Goal: Task Accomplishment & Management: Manage account settings

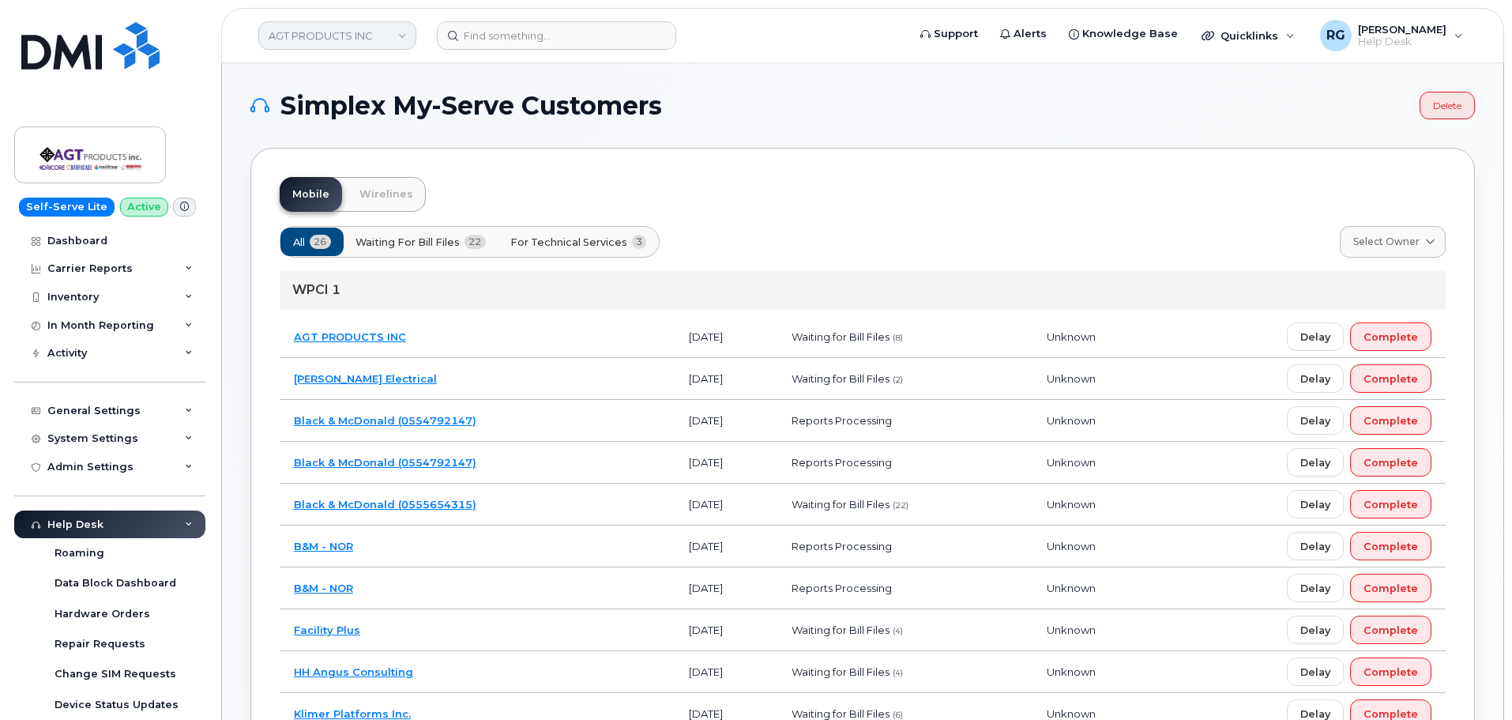
click at [314, 31] on link "AGT PRODUCTS INC" at bounding box center [337, 35] width 158 height 28
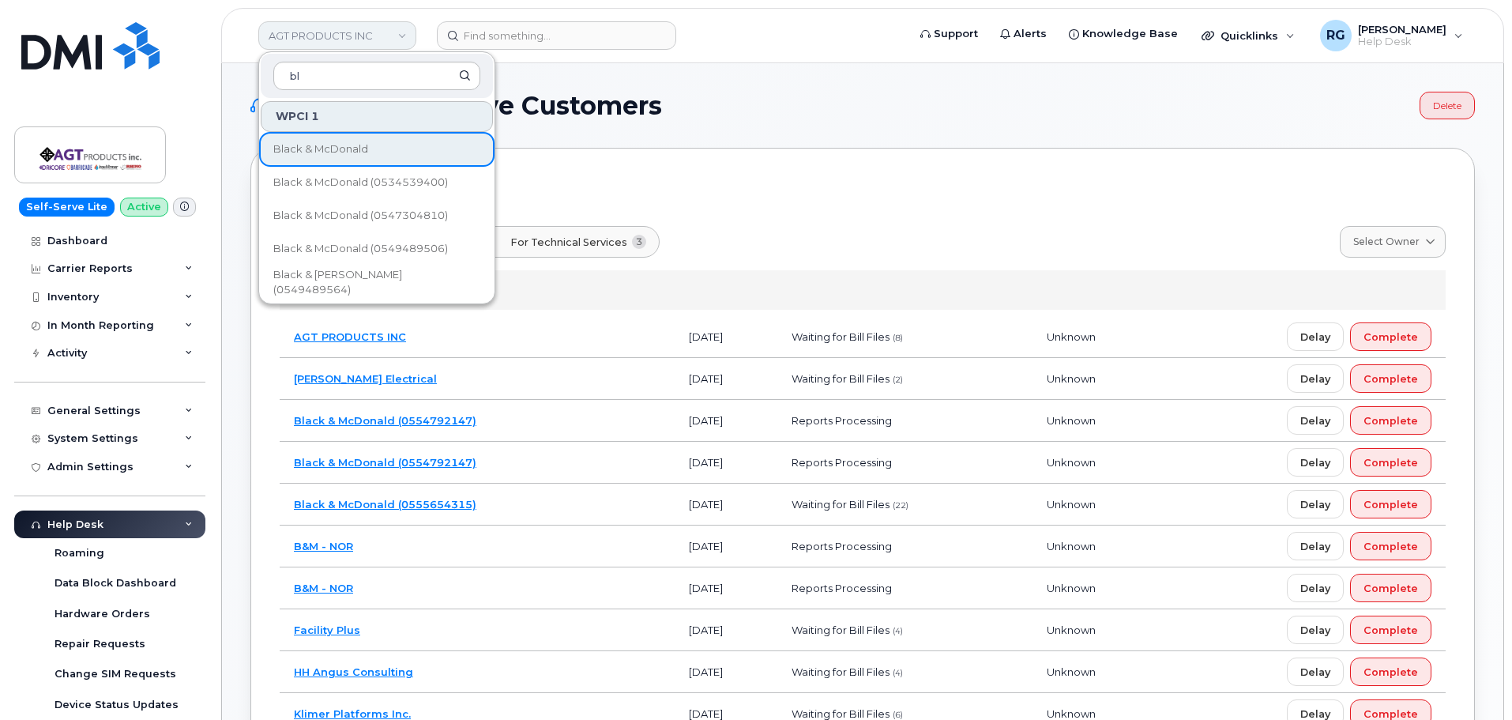
type input "b"
type input "&"
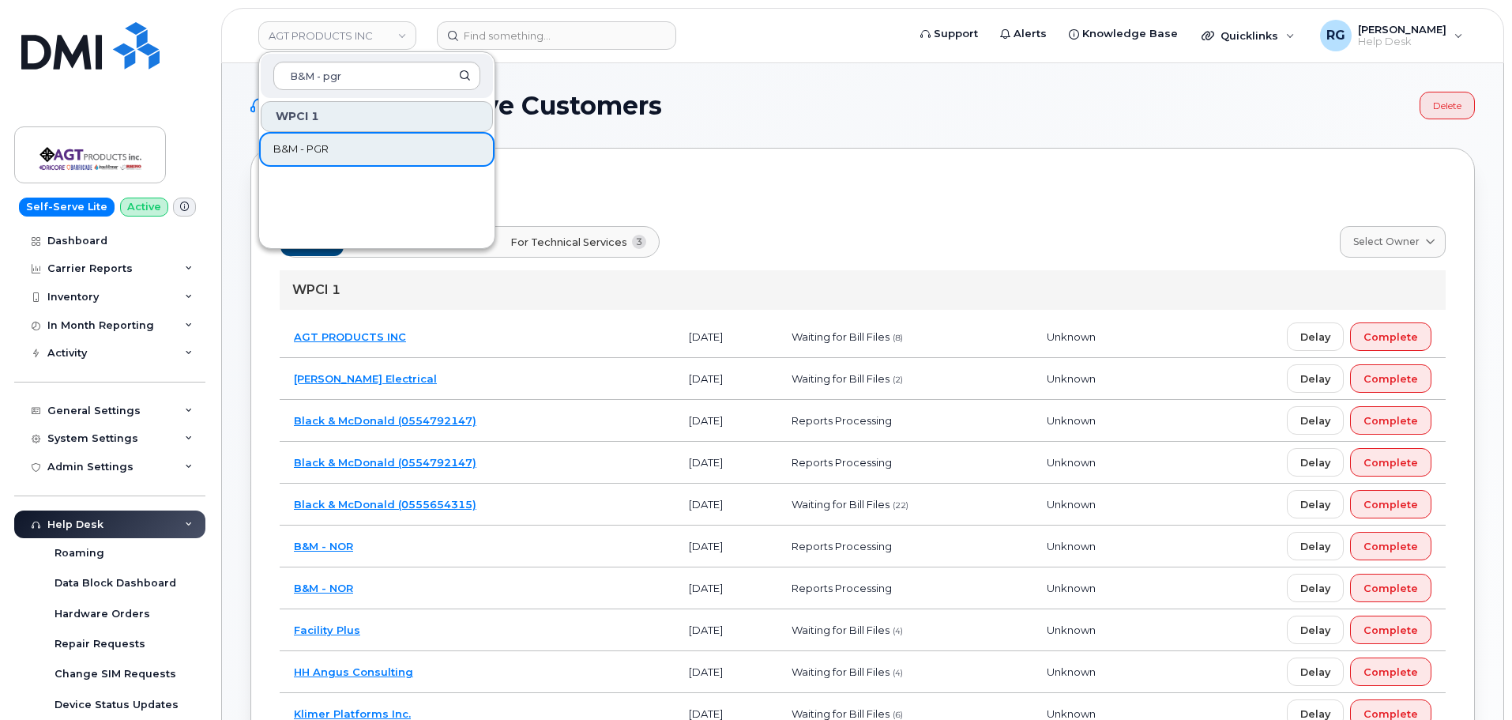
type input "B&M - pgr"
click at [335, 145] on link "B&M - PGR" at bounding box center [377, 150] width 232 height 32
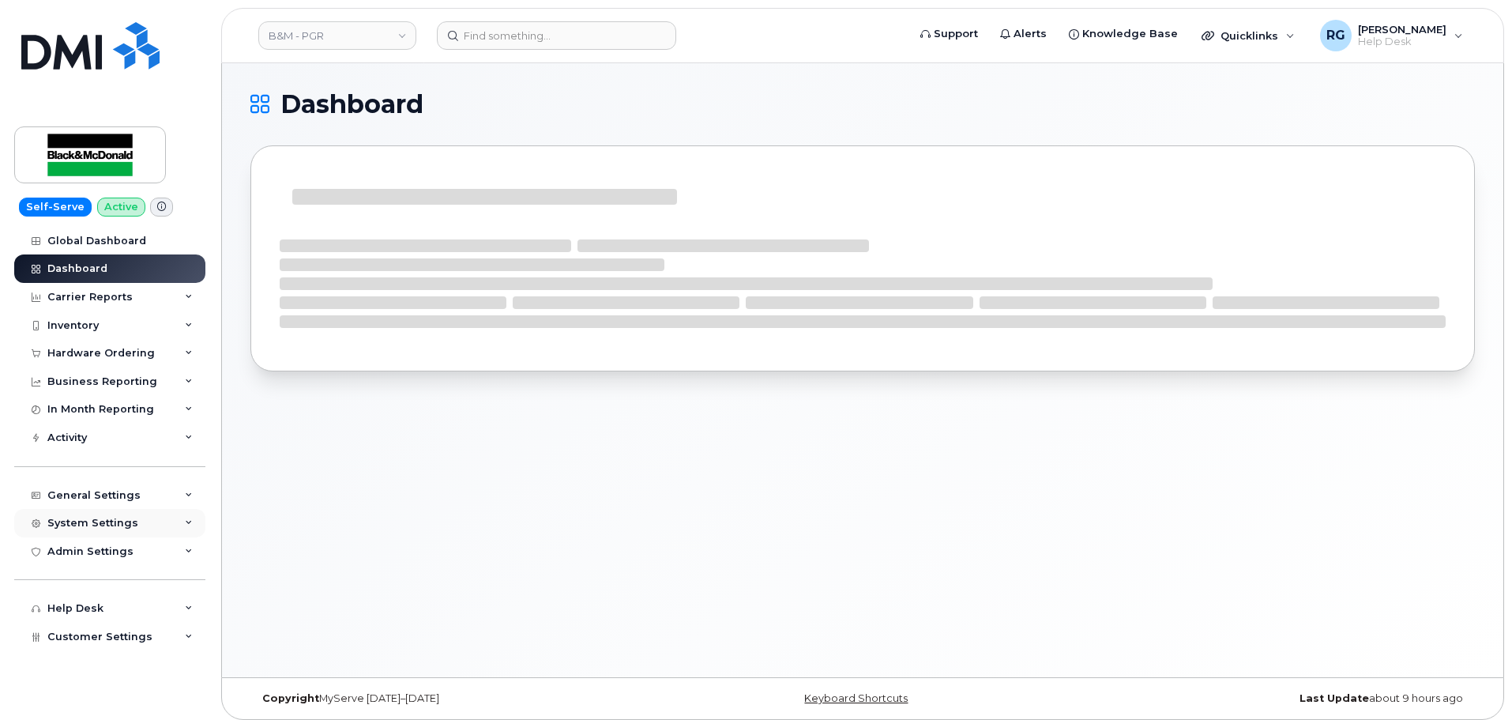
click at [98, 521] on div "System Settings" at bounding box center [92, 523] width 91 height 13
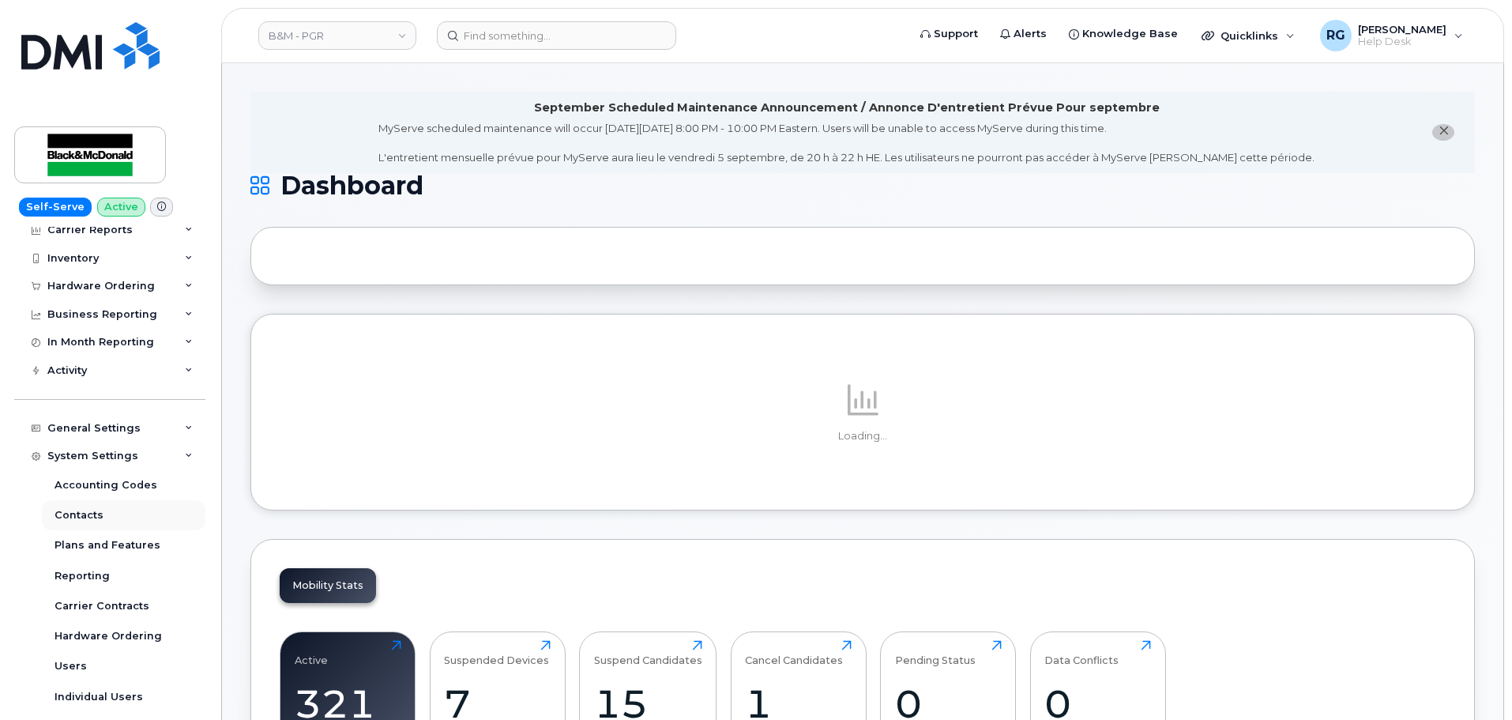
scroll to position [79, 0]
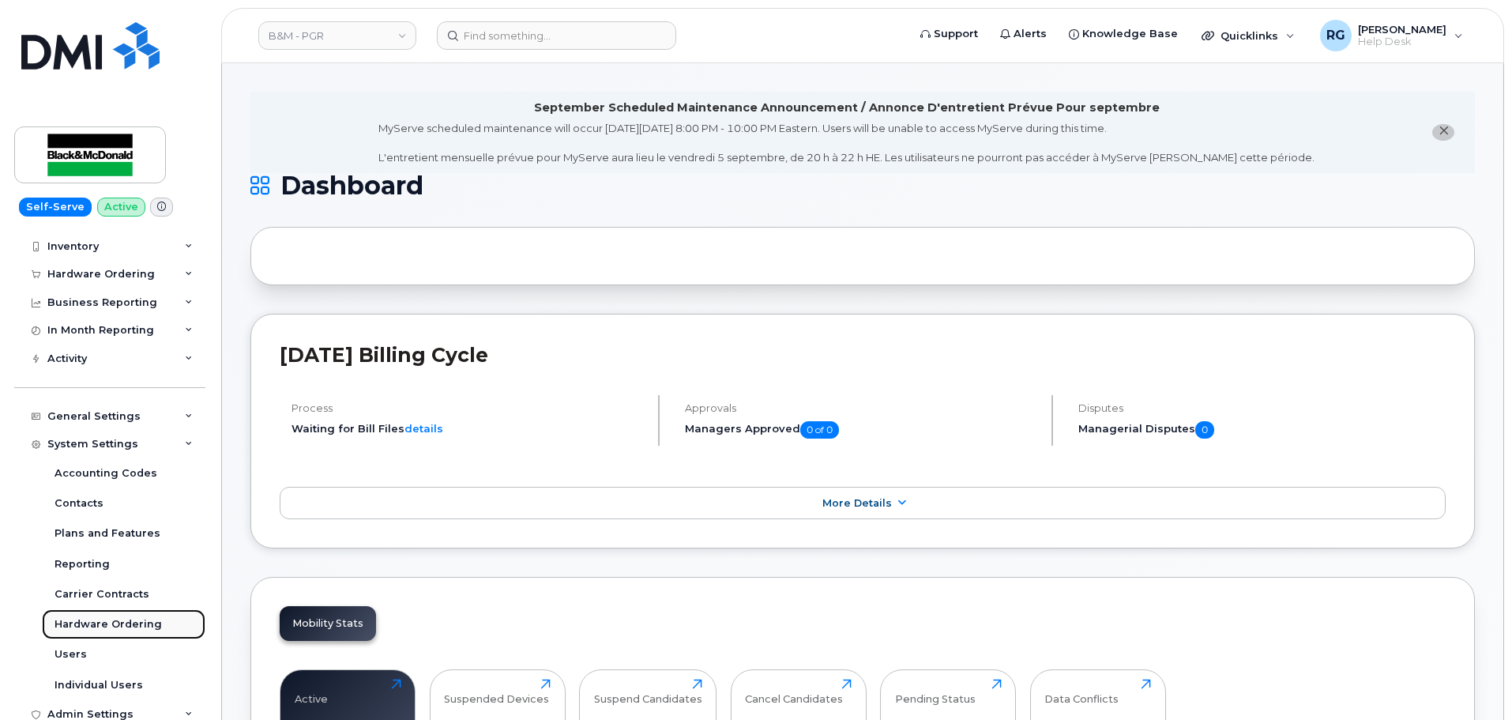
click at [115, 615] on link "Hardware Ordering" at bounding box center [124, 624] width 164 height 30
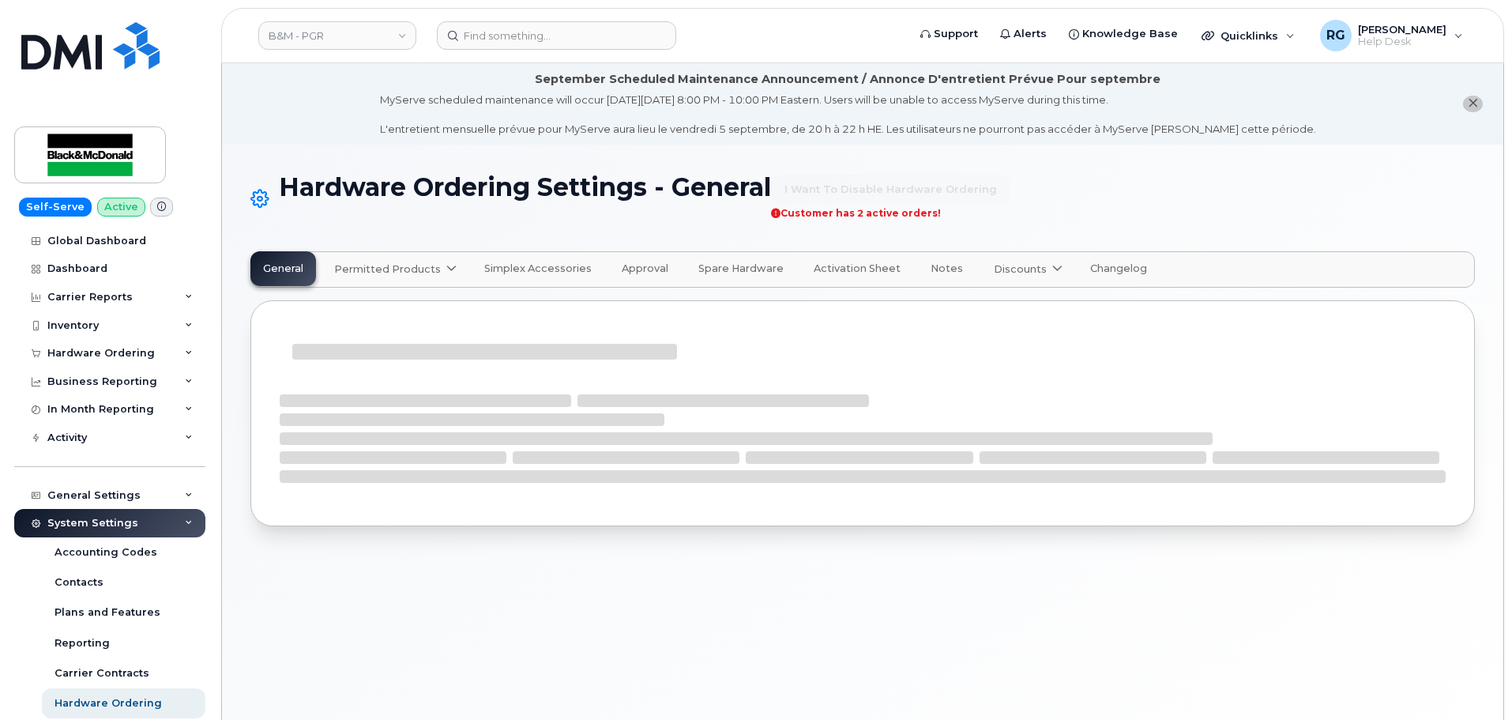
select select "admins"
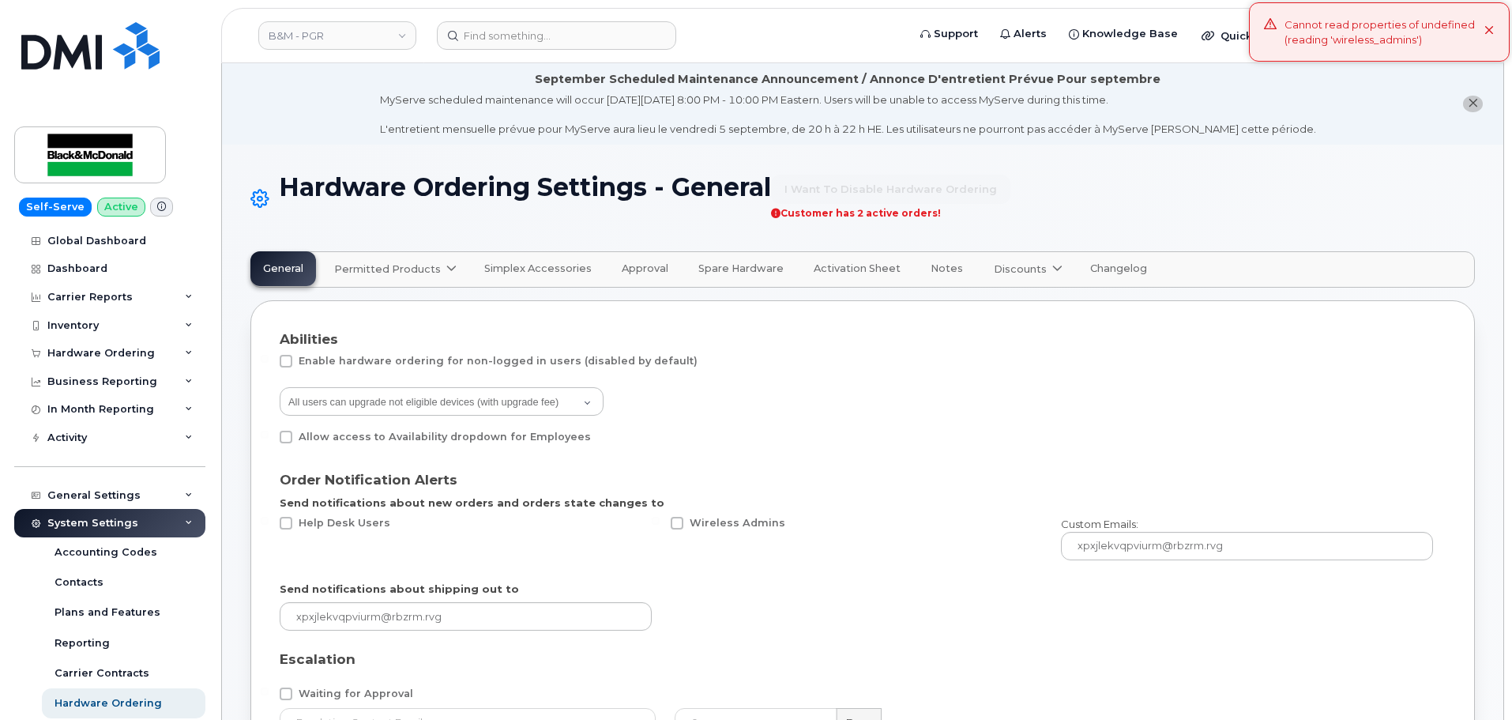
click at [397, 274] on span "Permitted Products" at bounding box center [387, 268] width 107 height 15
click at [388, 311] on div "Bell available" at bounding box center [397, 308] width 119 height 19
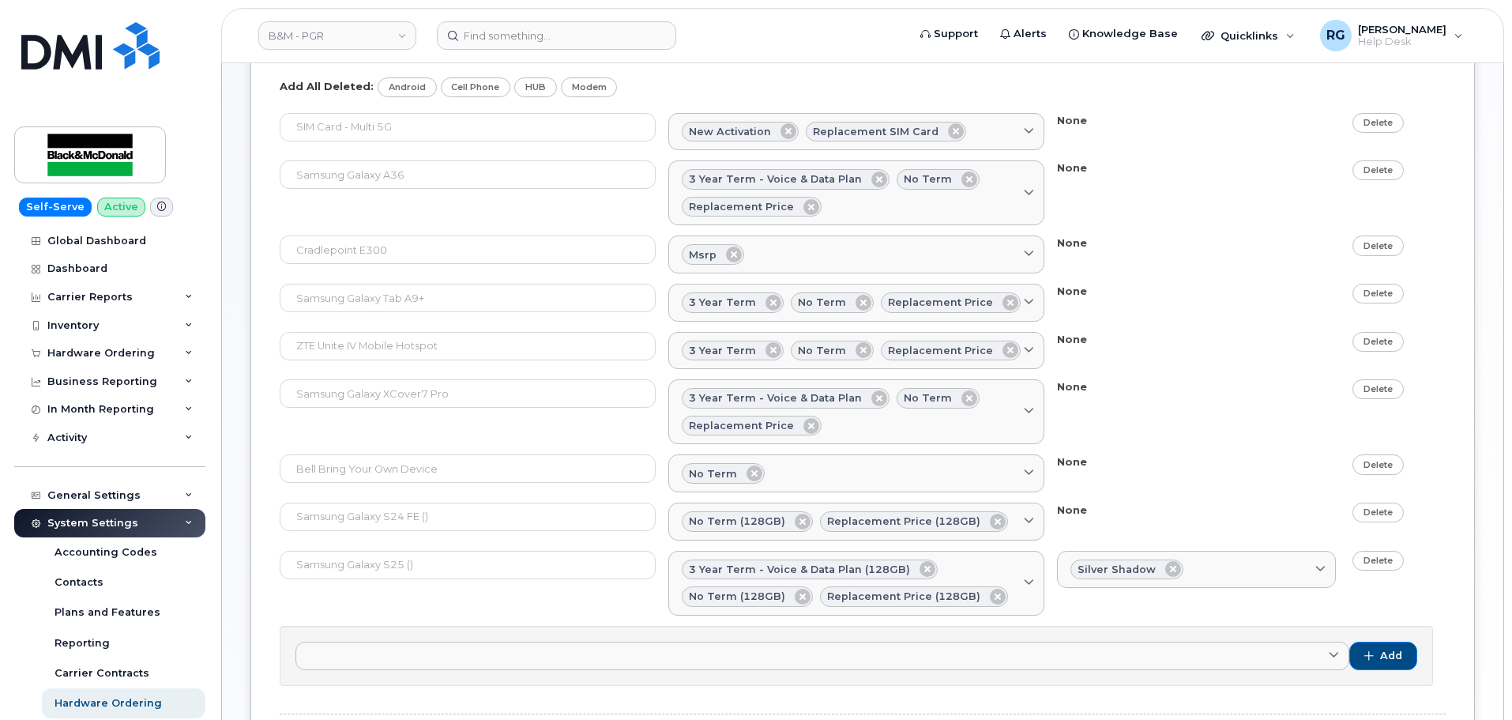
scroll to position [257, 0]
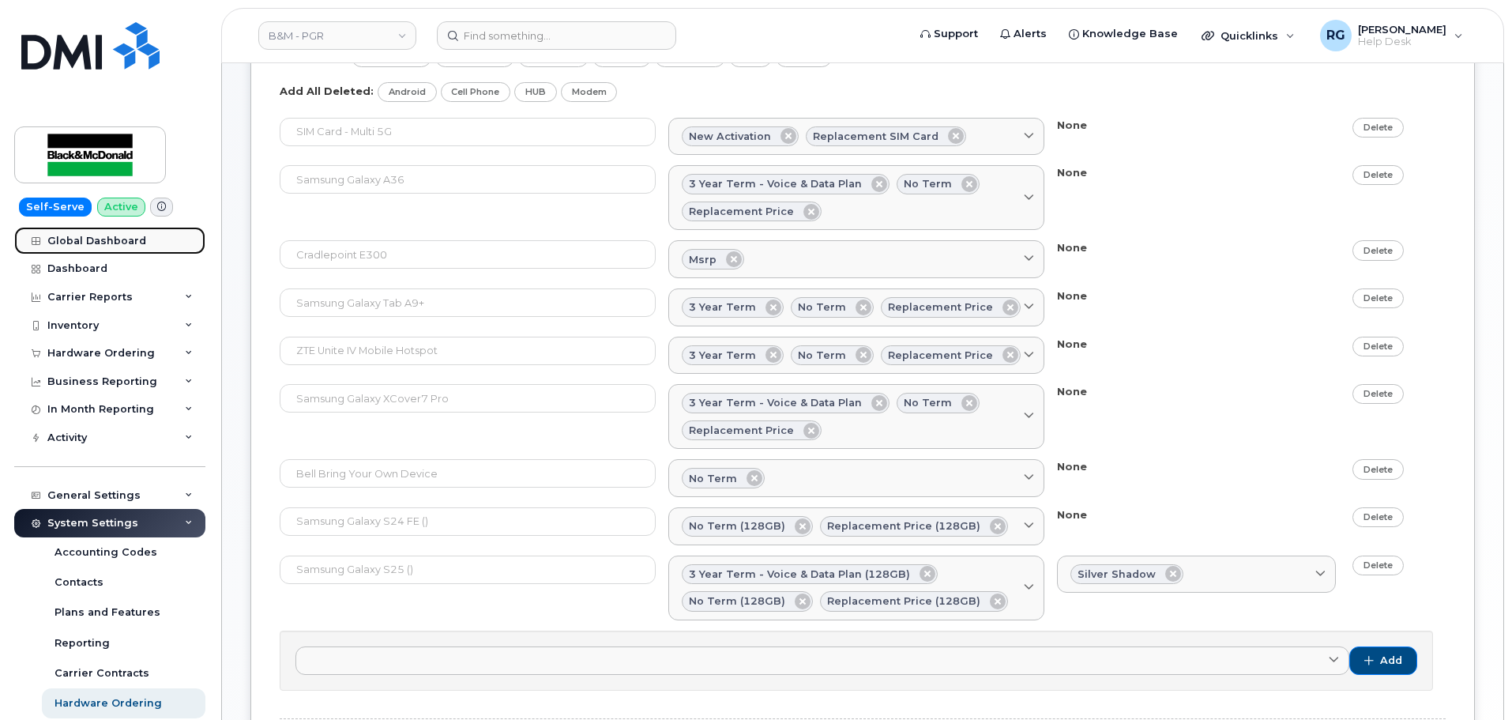
click at [122, 240] on div "Global Dashboard" at bounding box center [96, 241] width 99 height 13
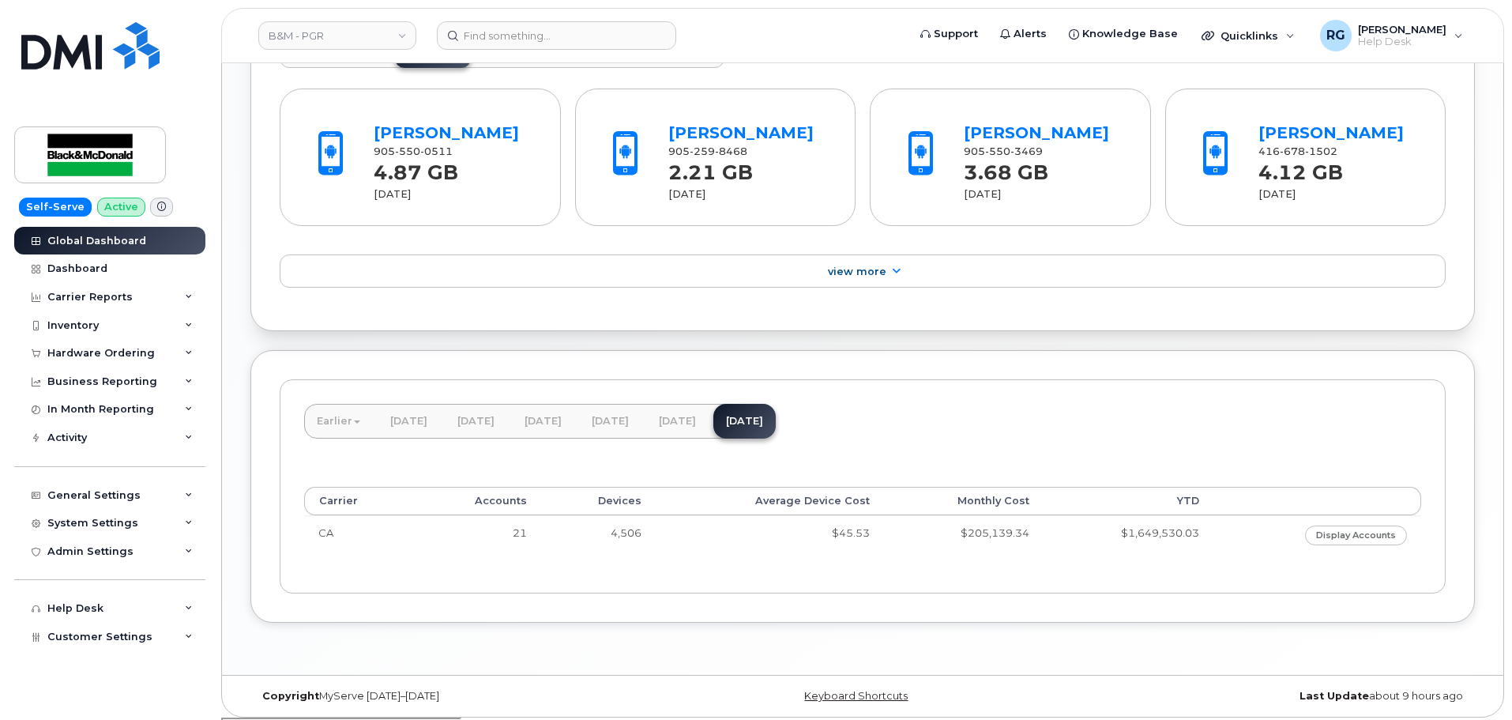
scroll to position [1270, 0]
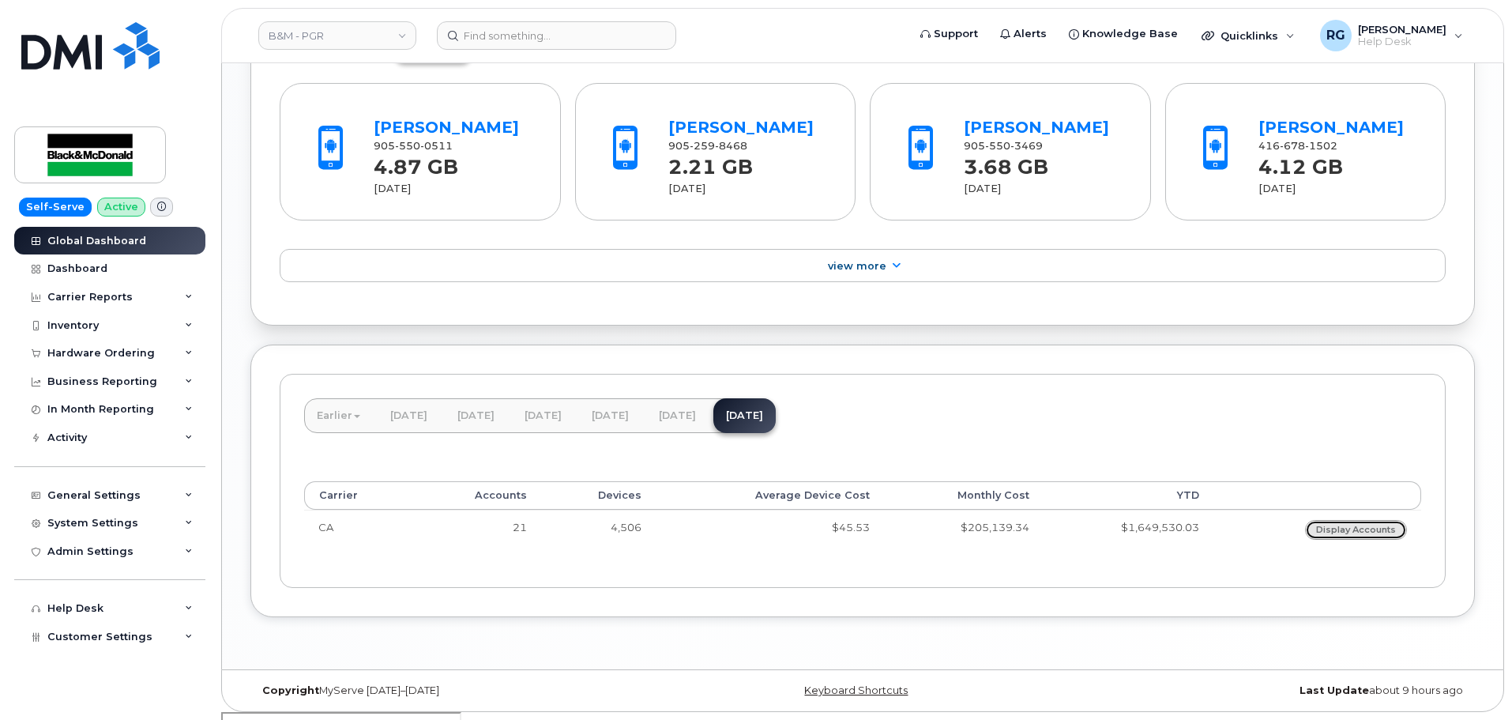
click at [1337, 533] on link "Display Accounts" at bounding box center [1356, 530] width 102 height 20
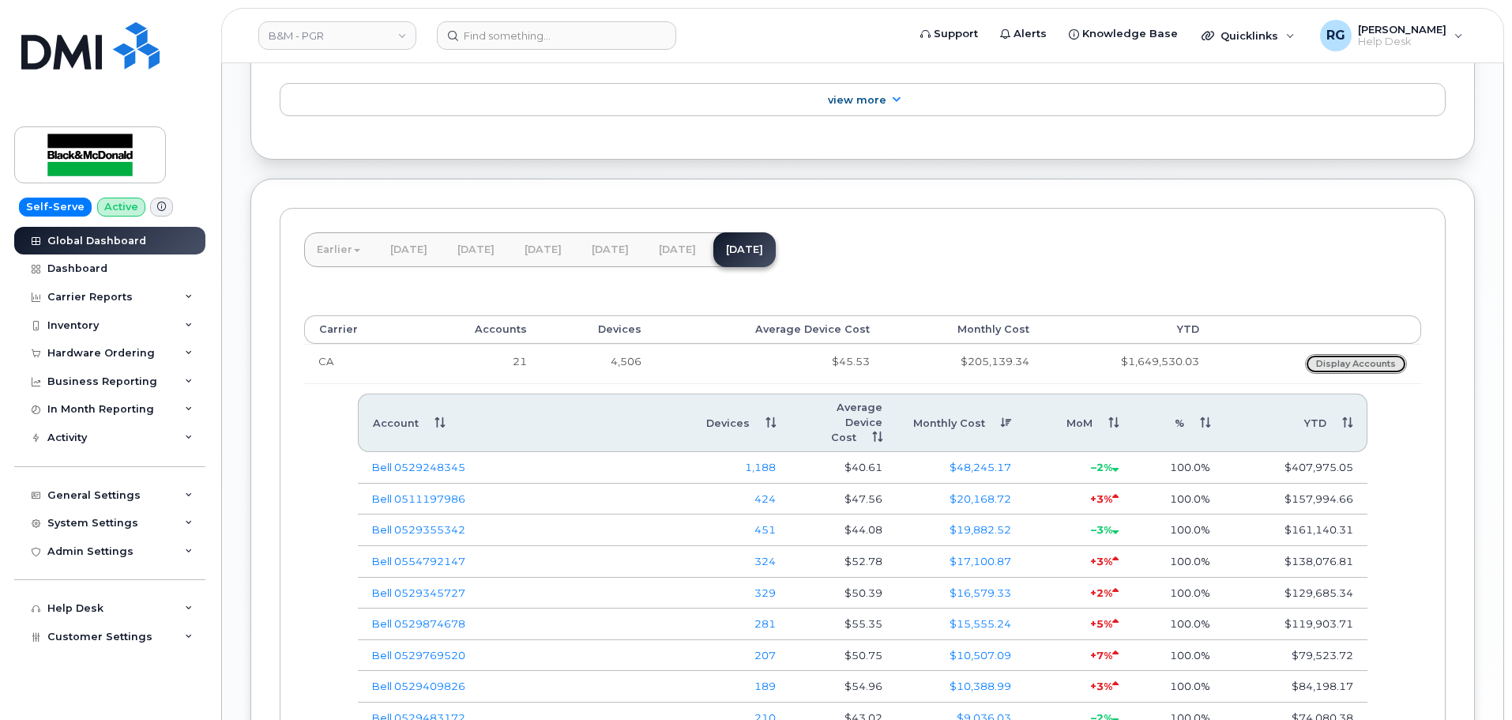
scroll to position [1447, 0]
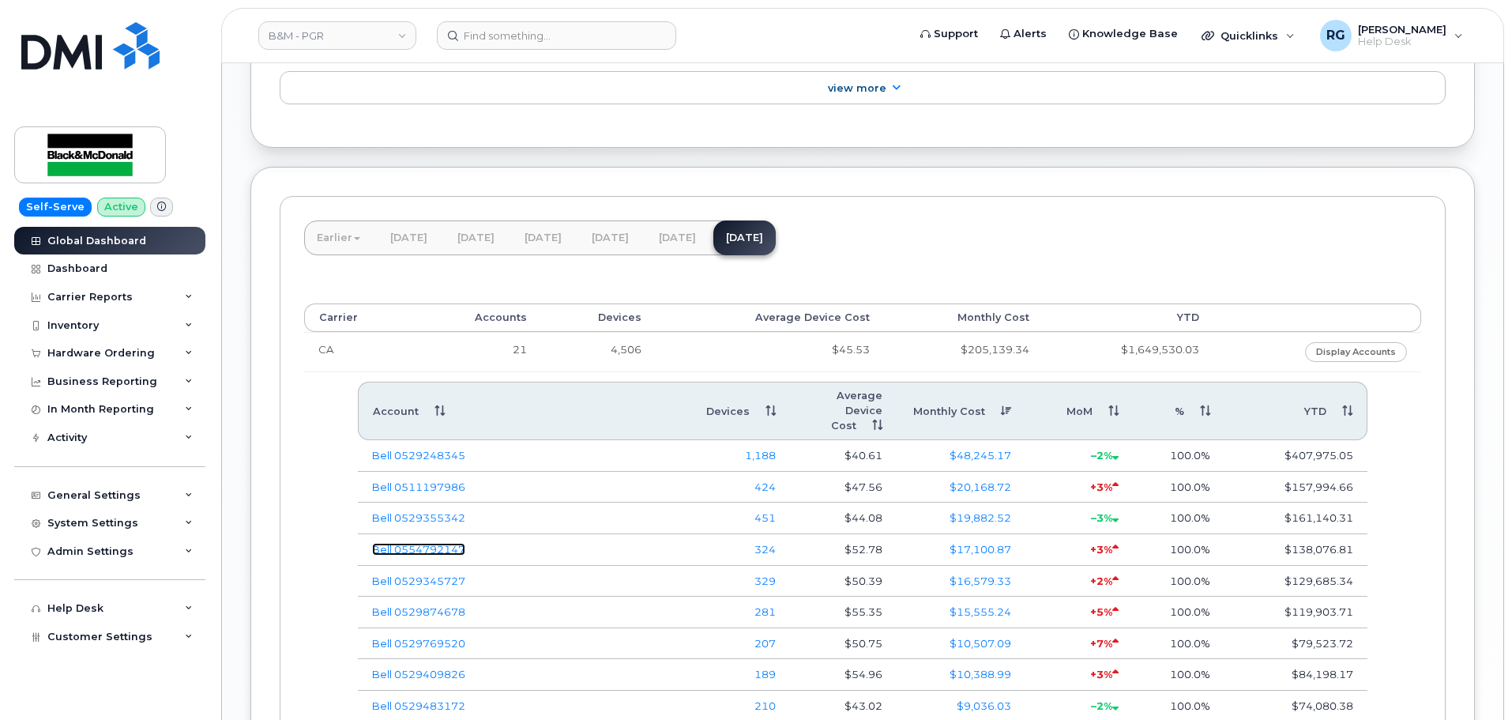
click at [424, 550] on link "Bell 0554792147" at bounding box center [418, 549] width 93 height 13
click at [310, 34] on link "B&M - PGR" at bounding box center [337, 35] width 158 height 28
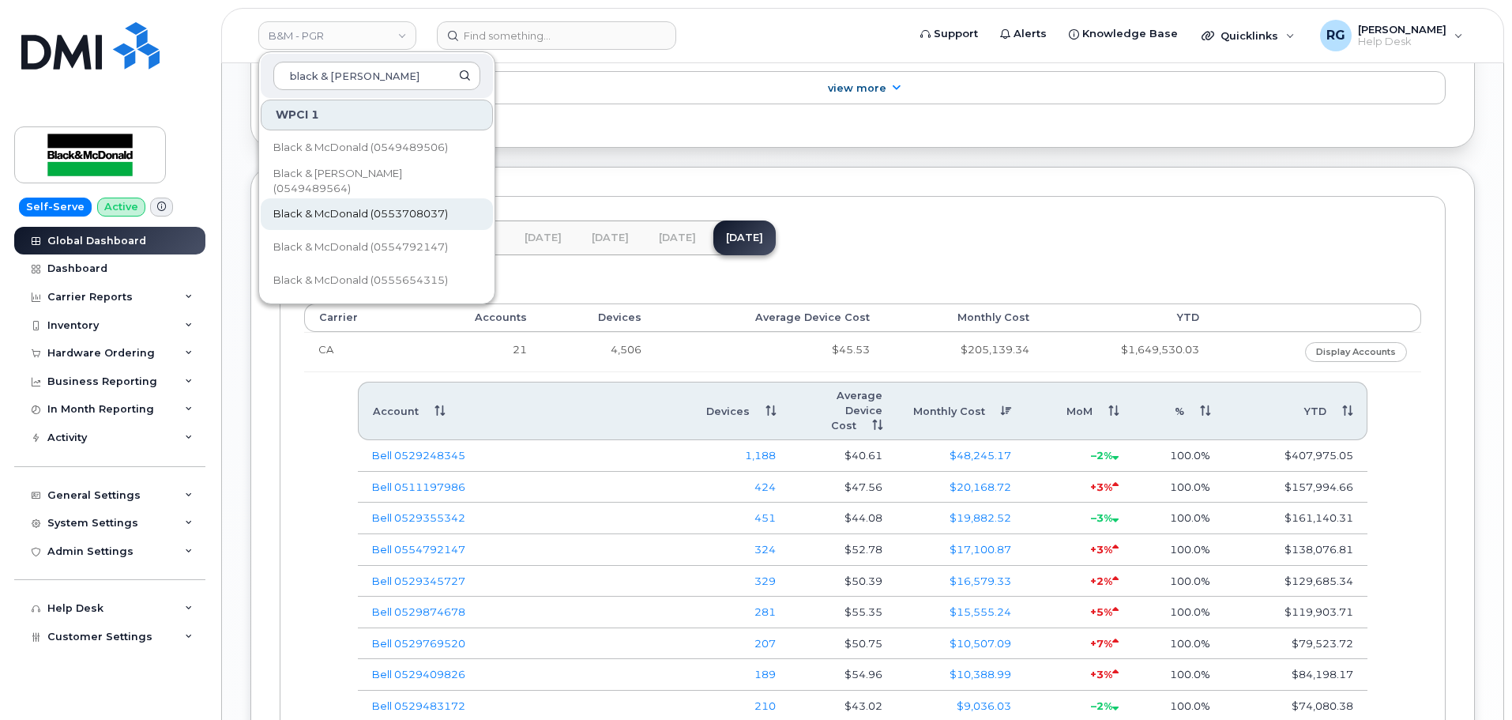
scroll to position [102, 0]
type input "black & mcdonald"
click at [408, 243] on span "Black & McDonald (0554792147)" at bounding box center [360, 247] width 175 height 16
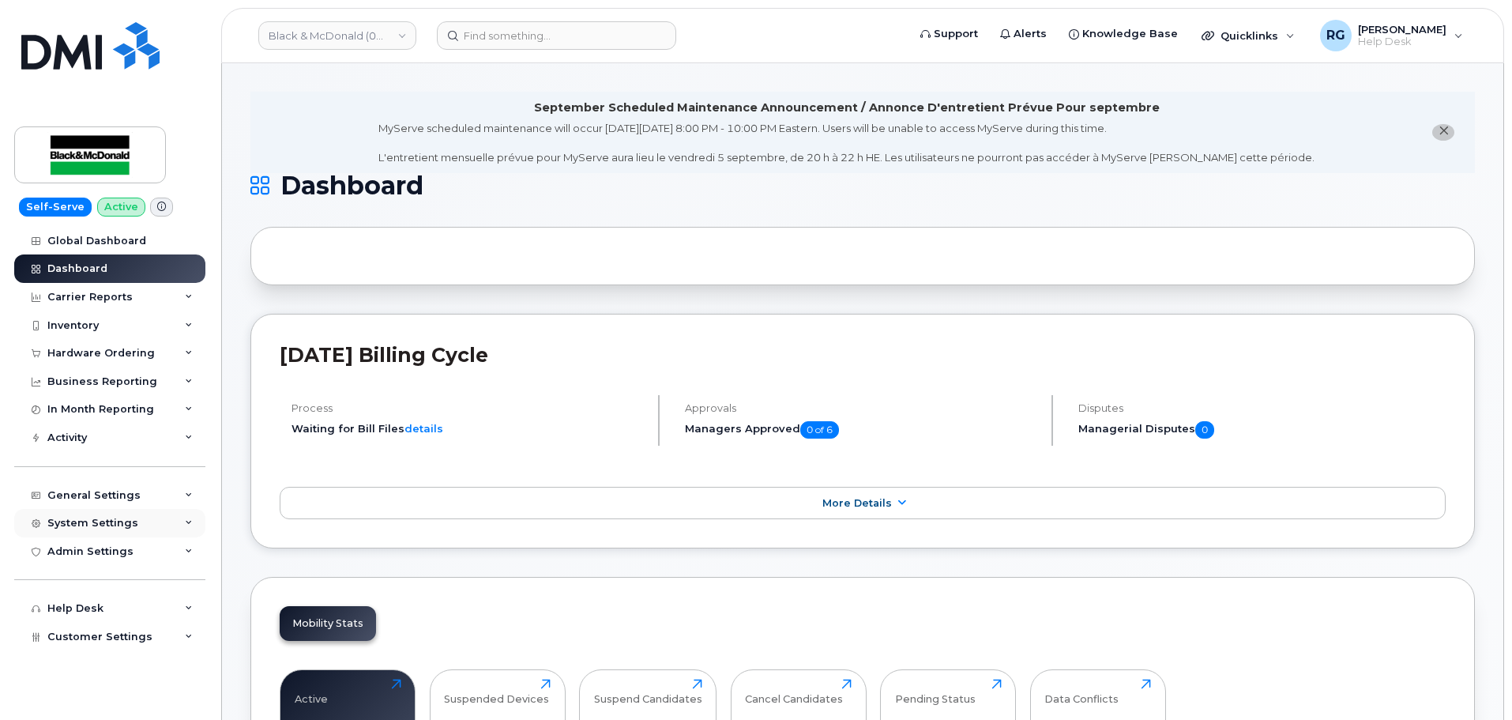
click at [102, 514] on div "System Settings" at bounding box center [109, 523] width 191 height 28
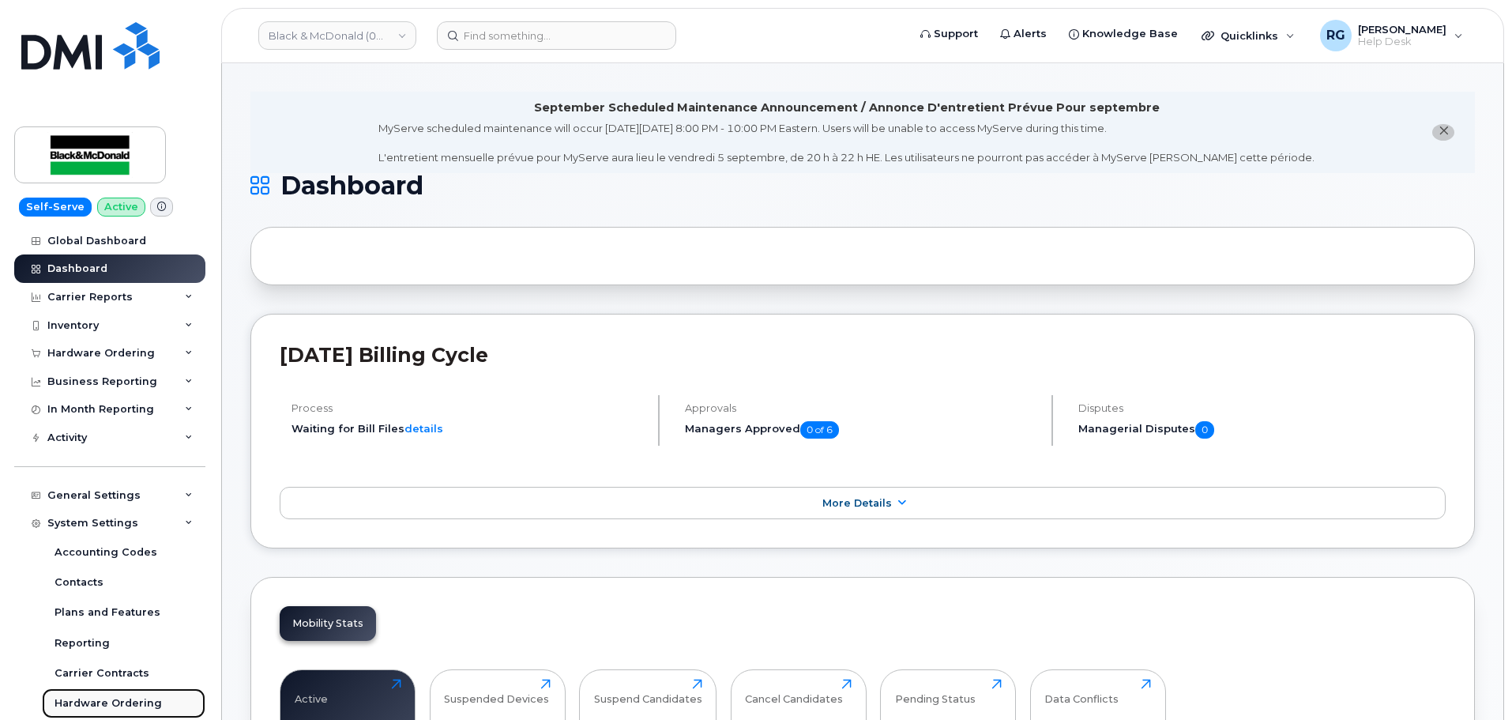
click at [122, 701] on div "Hardware Ordering" at bounding box center [108, 703] width 107 height 14
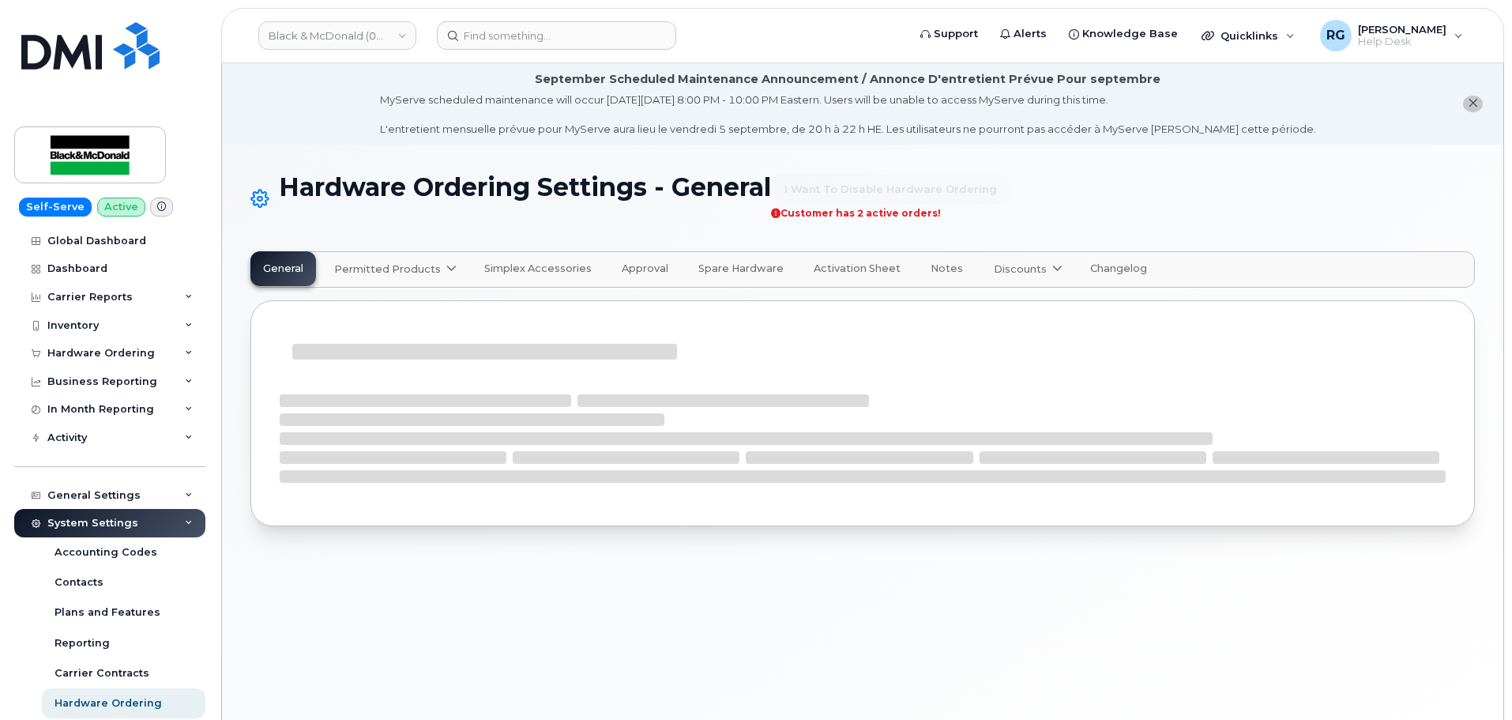
select select "admins"
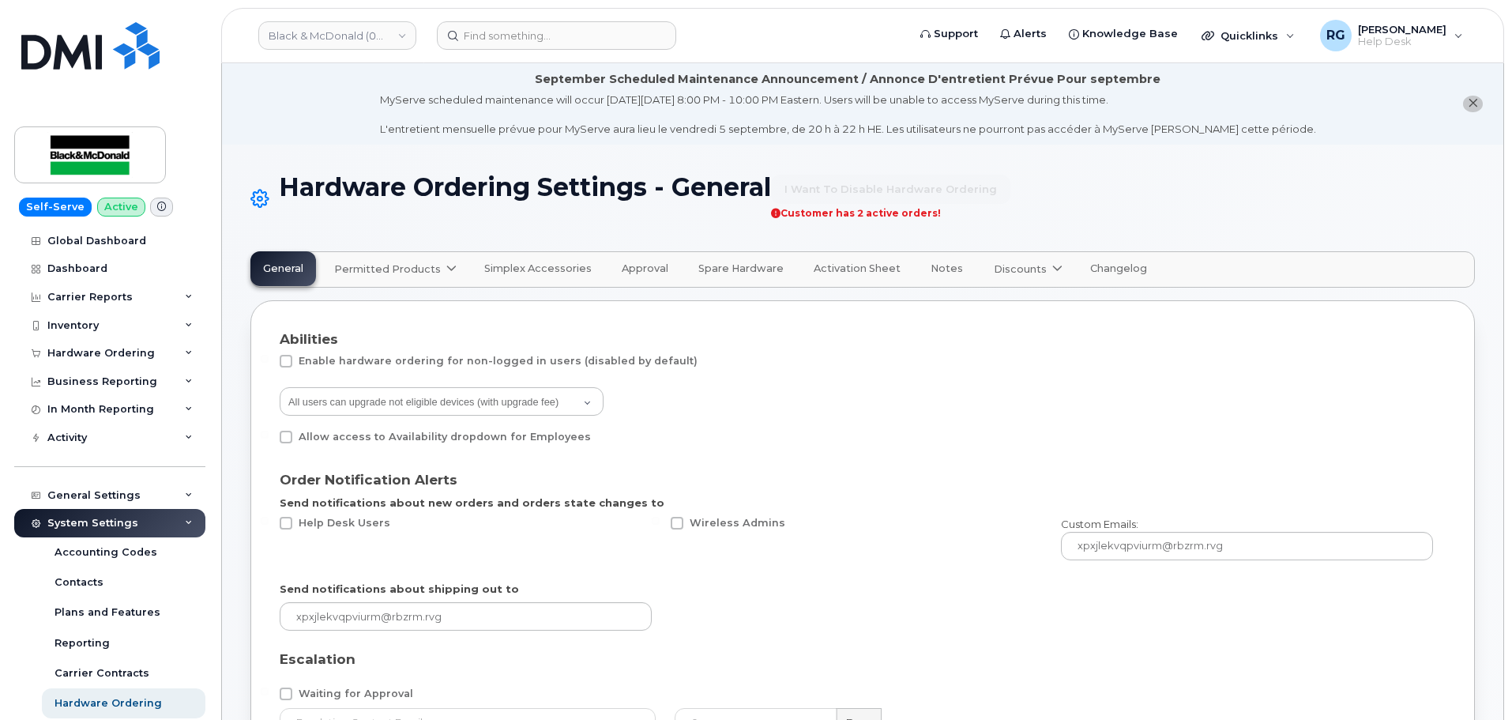
click at [391, 265] on span "Permitted Products" at bounding box center [387, 268] width 107 height 15
click at [387, 310] on div "Bell available" at bounding box center [397, 308] width 119 height 19
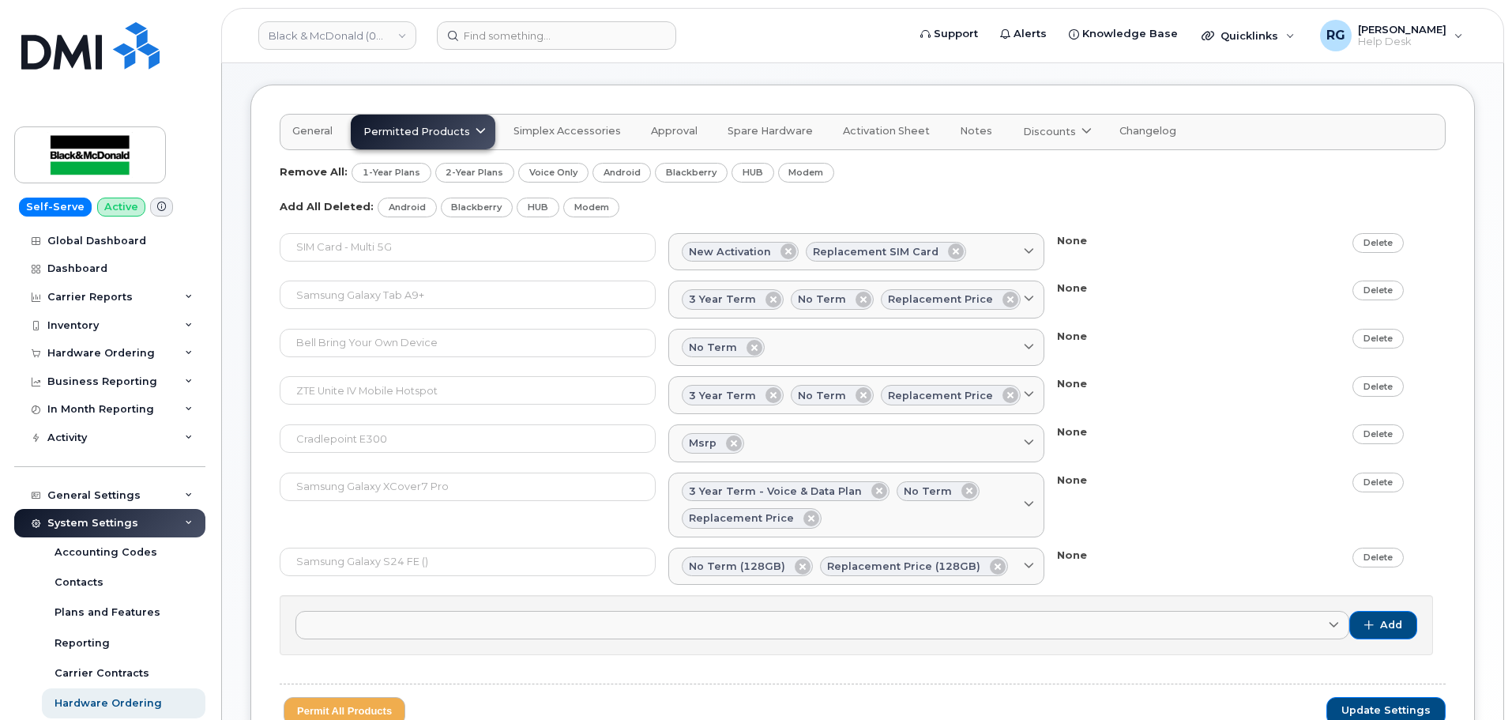
scroll to position [158, 0]
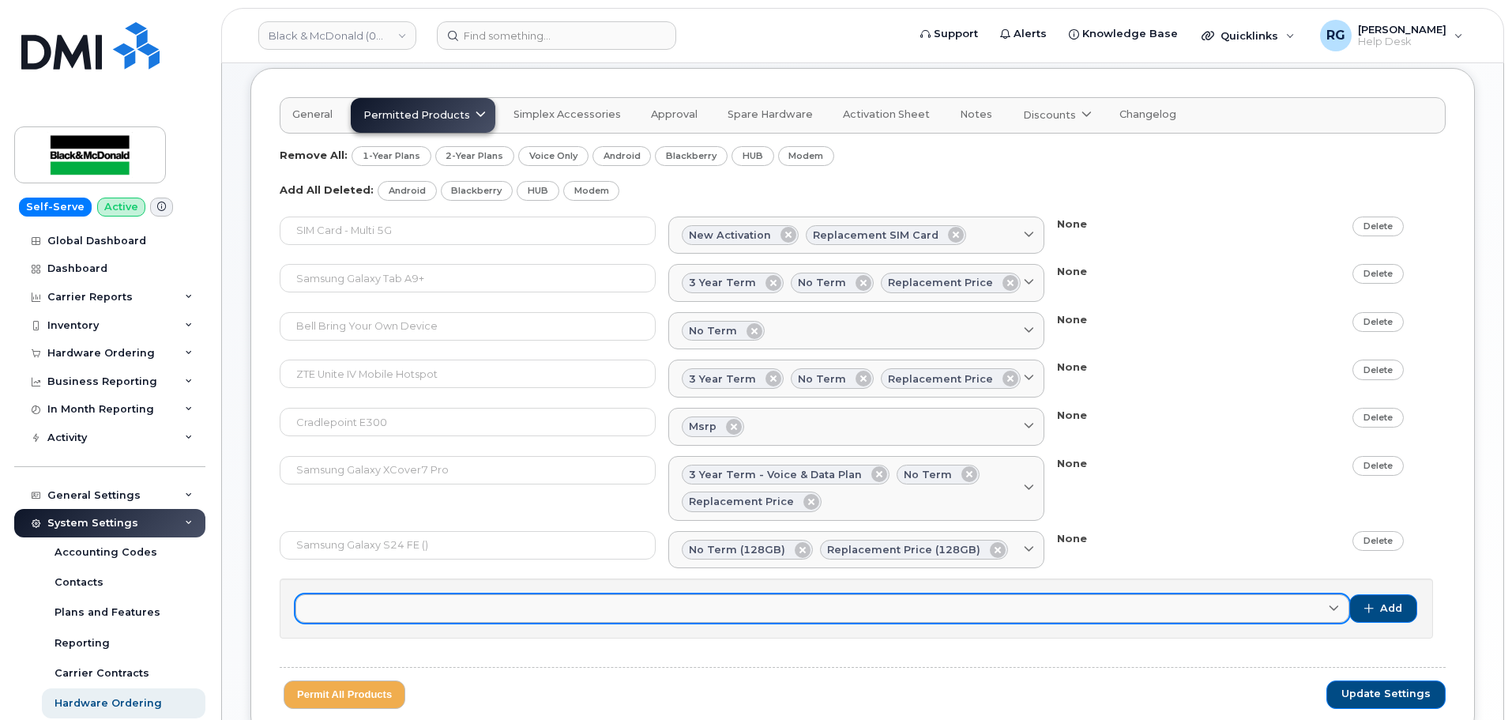
click at [443, 604] on link at bounding box center [822, 608] width 1054 height 28
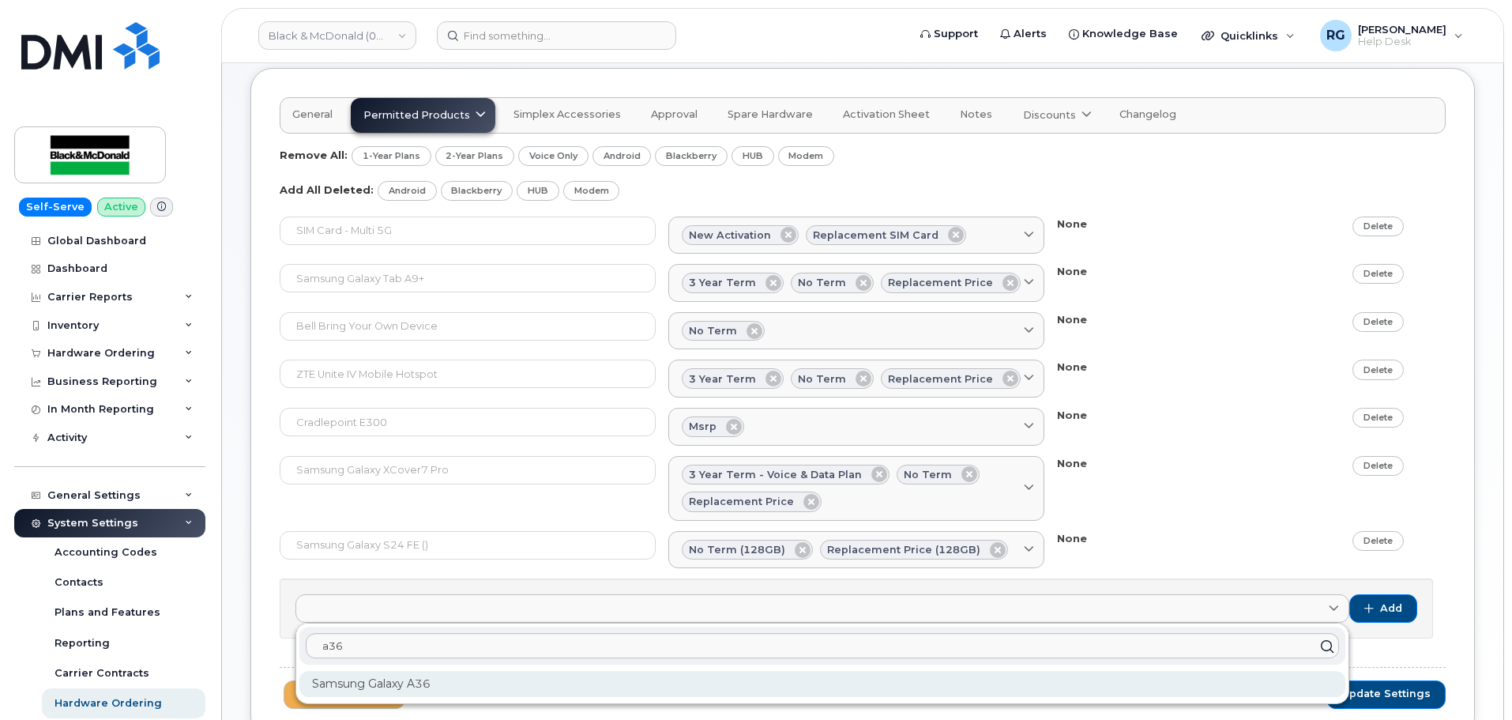
click at [424, 681] on div "Samsung Galaxy A36" at bounding box center [822, 684] width 1046 height 26
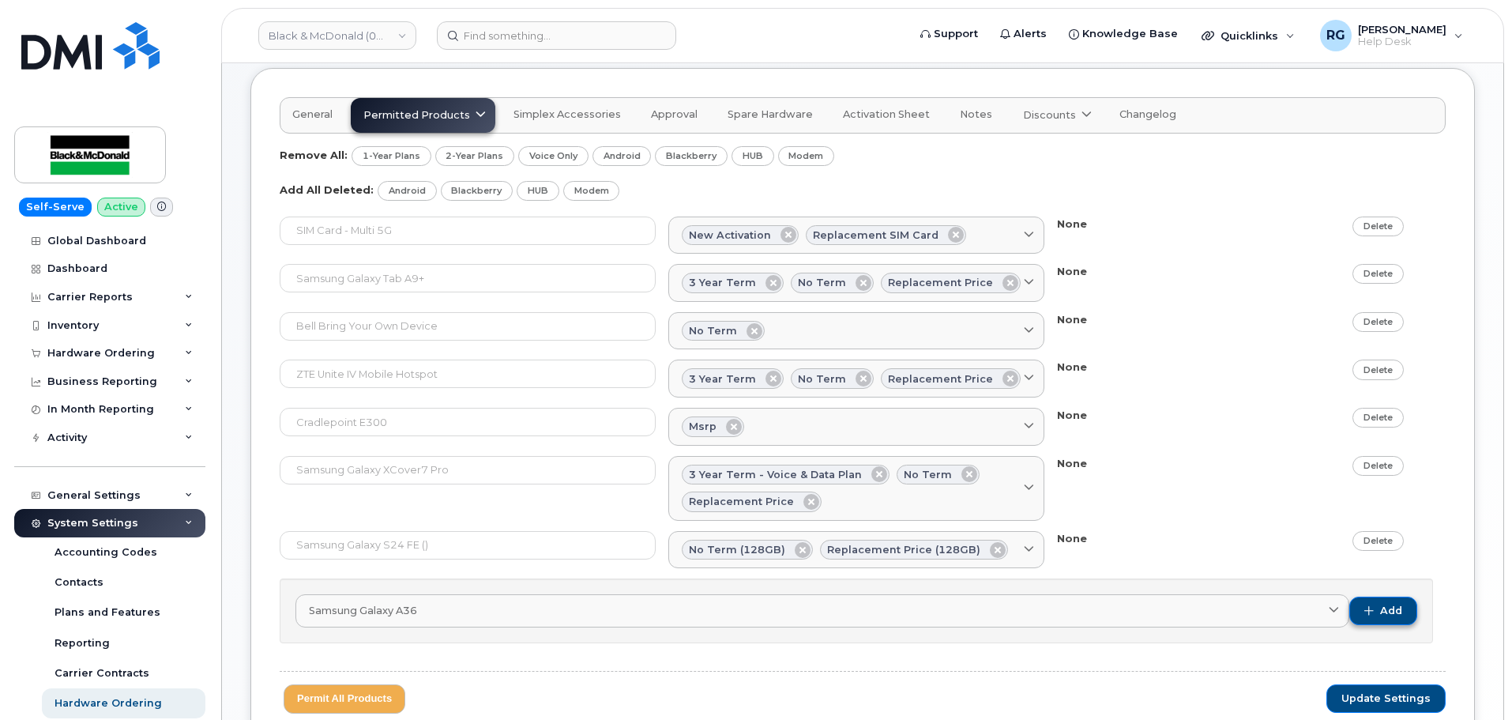
click at [1375, 612] on button "Add" at bounding box center [1383, 610] width 68 height 28
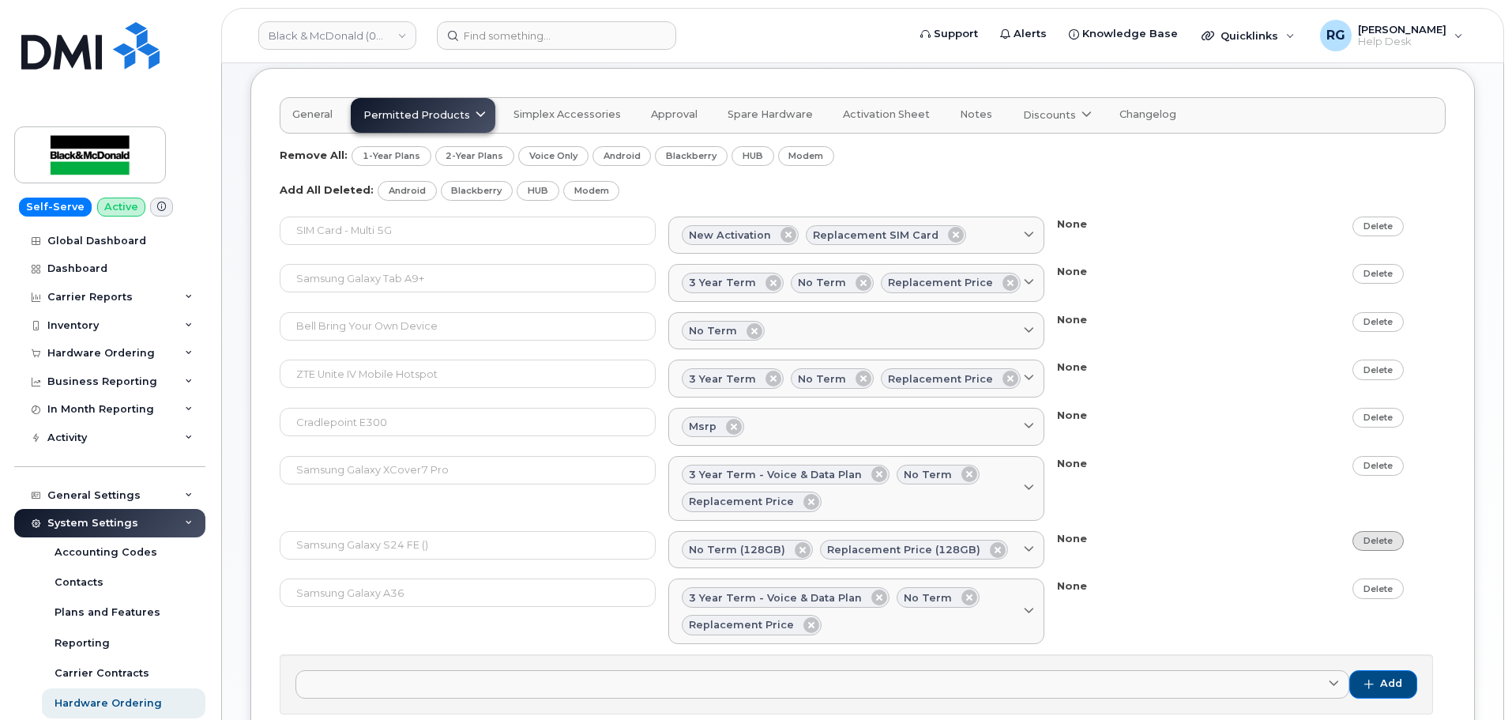
click at [1391, 540] on link "Delete" at bounding box center [1377, 541] width 51 height 20
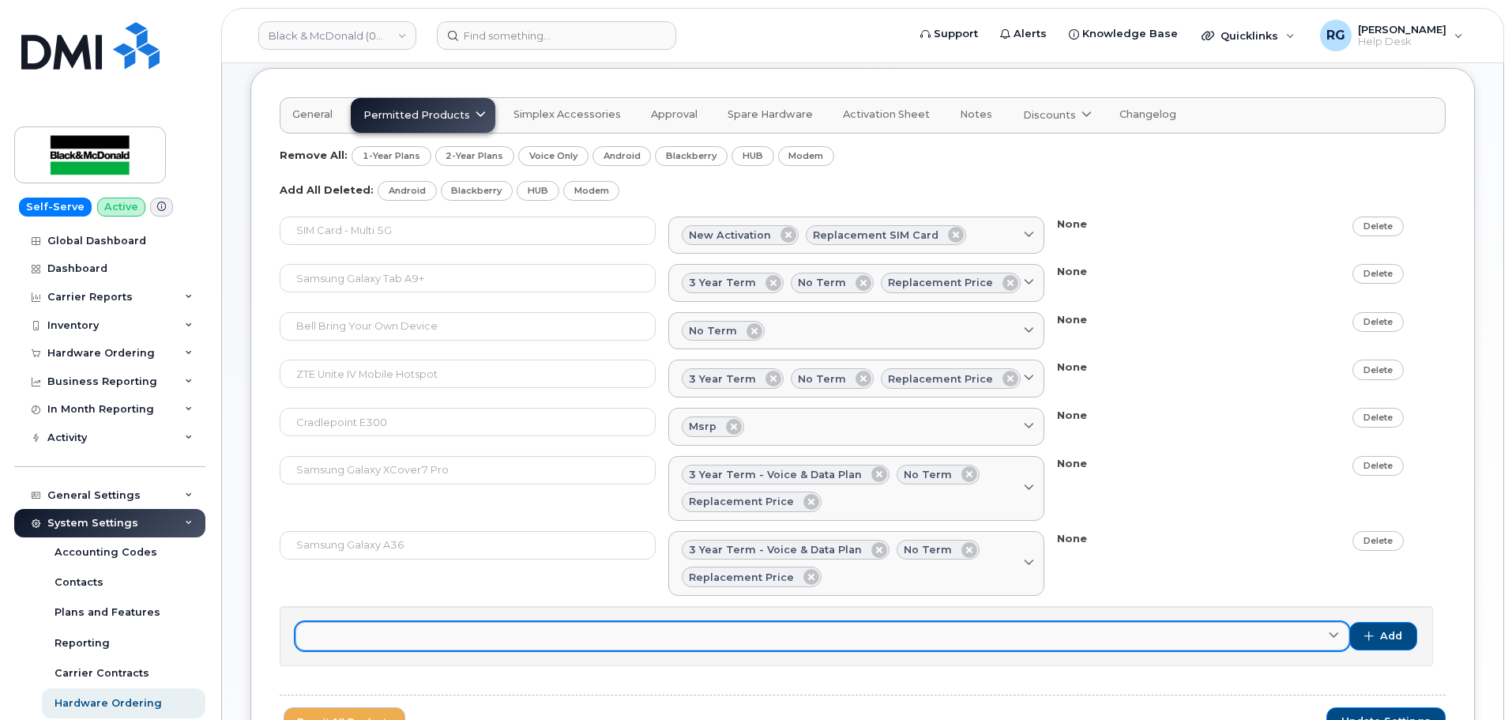
click at [450, 631] on link at bounding box center [822, 636] width 1054 height 28
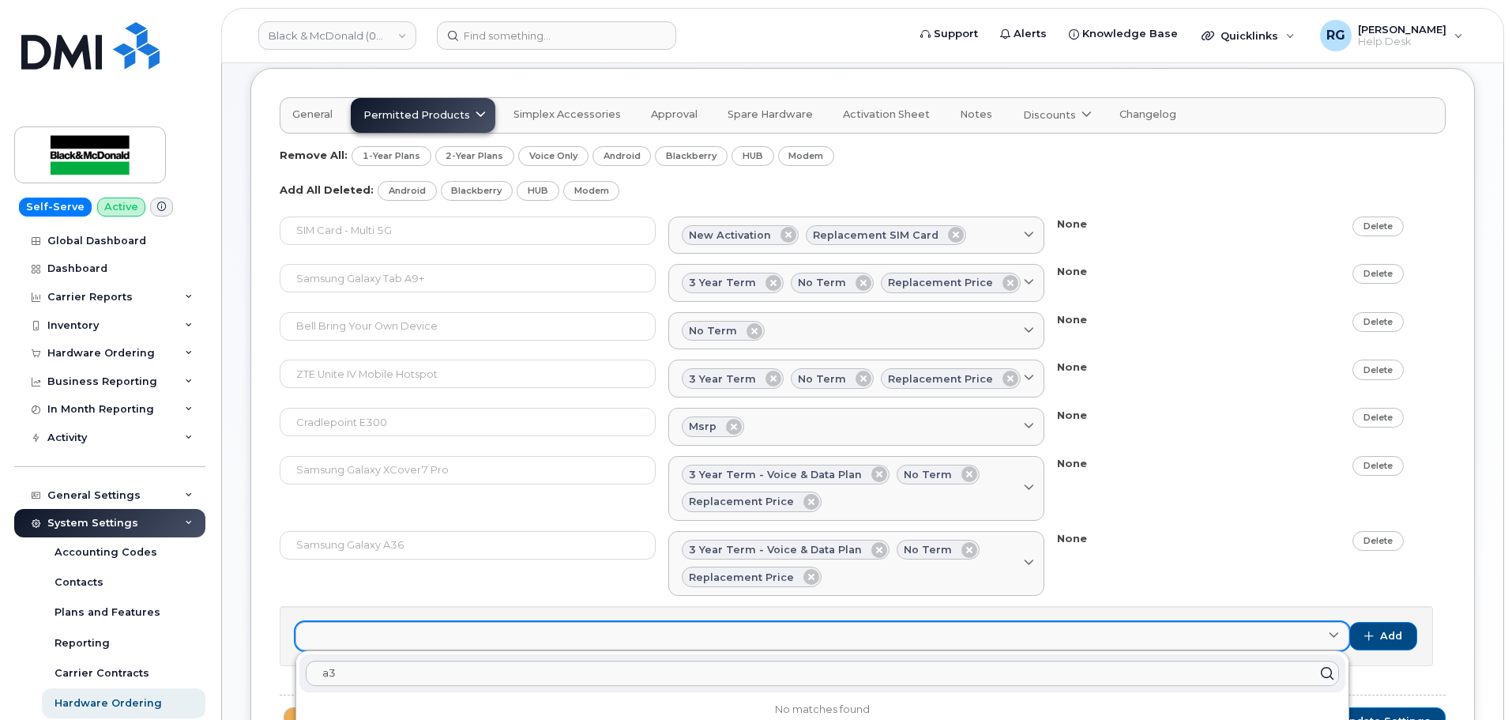
type input "a"
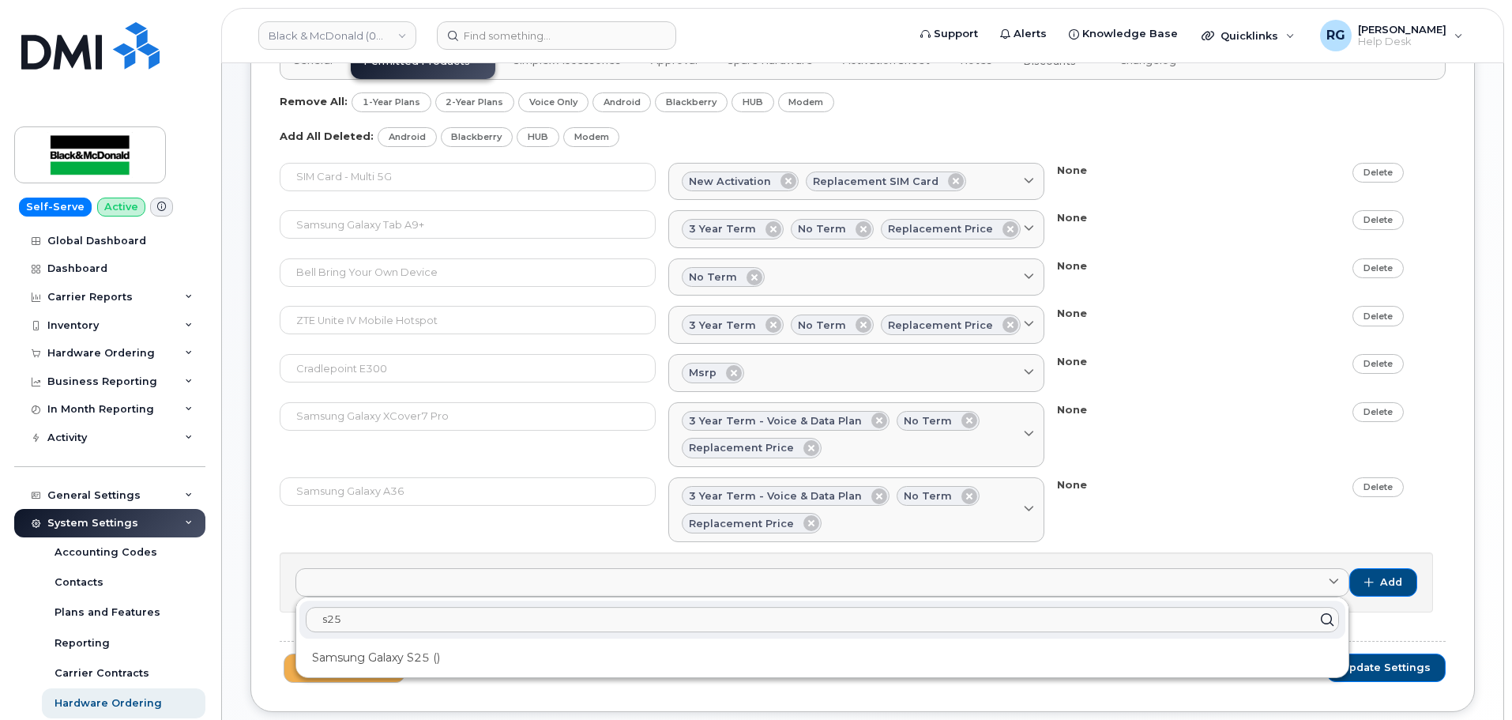
scroll to position [217, 0]
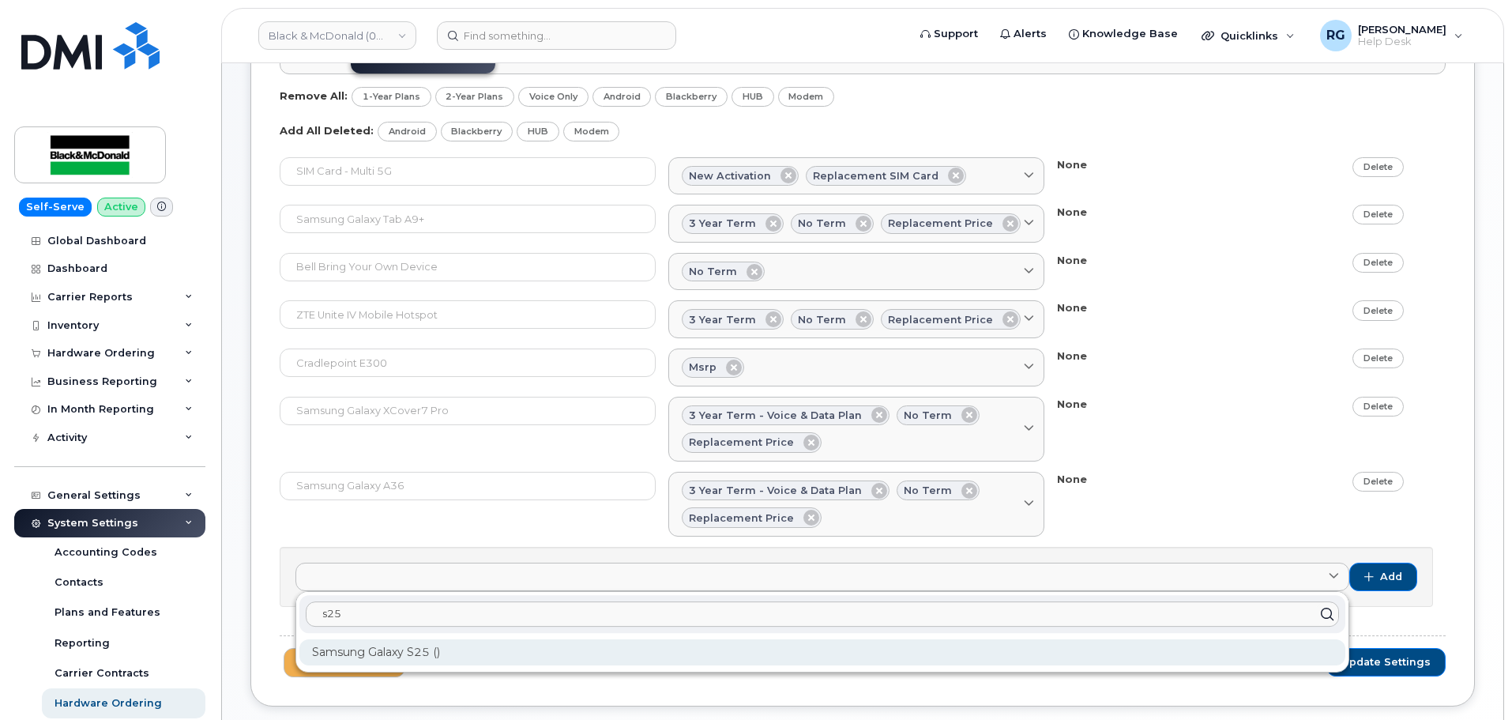
type input "s25"
click at [448, 649] on div "Samsung Galaxy S25 ()" at bounding box center [822, 652] width 1046 height 26
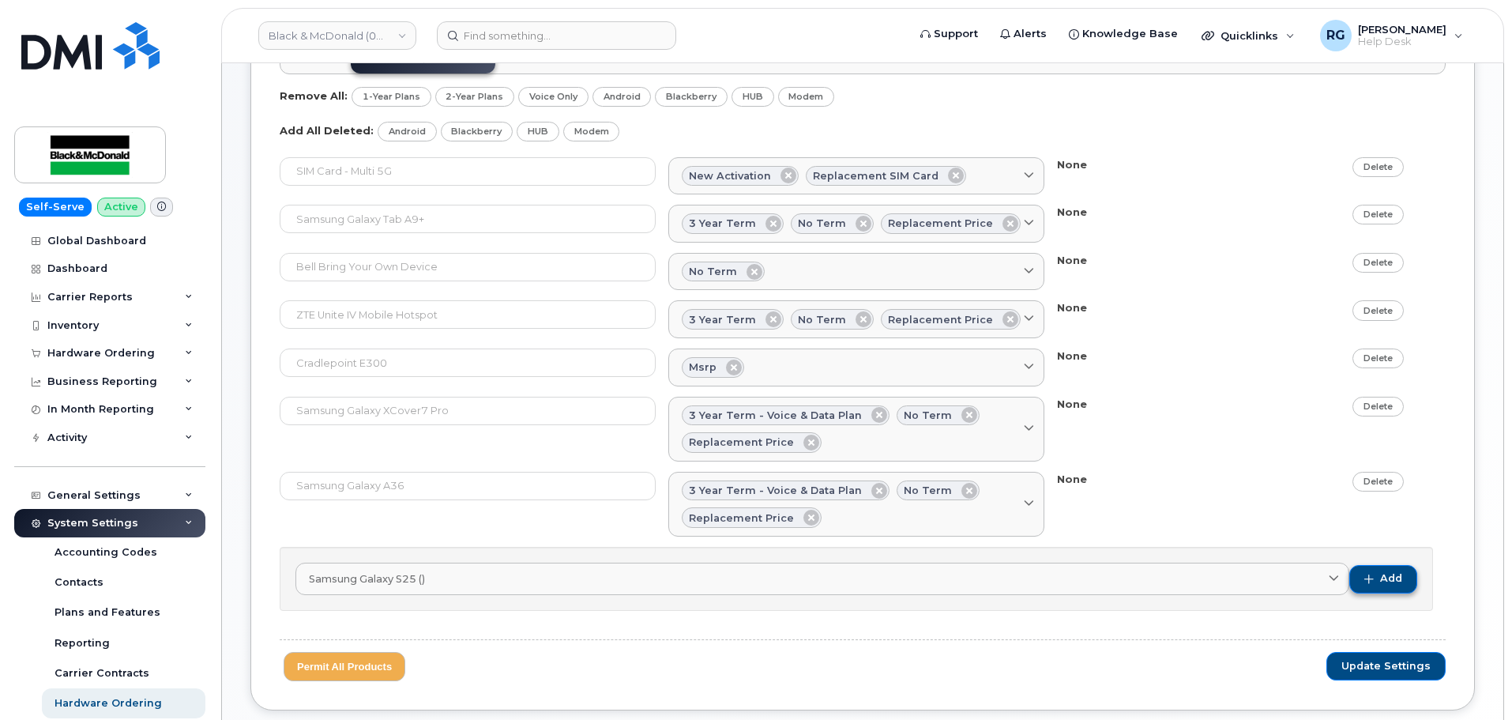
click at [1393, 580] on span "Add" at bounding box center [1391, 578] width 22 height 14
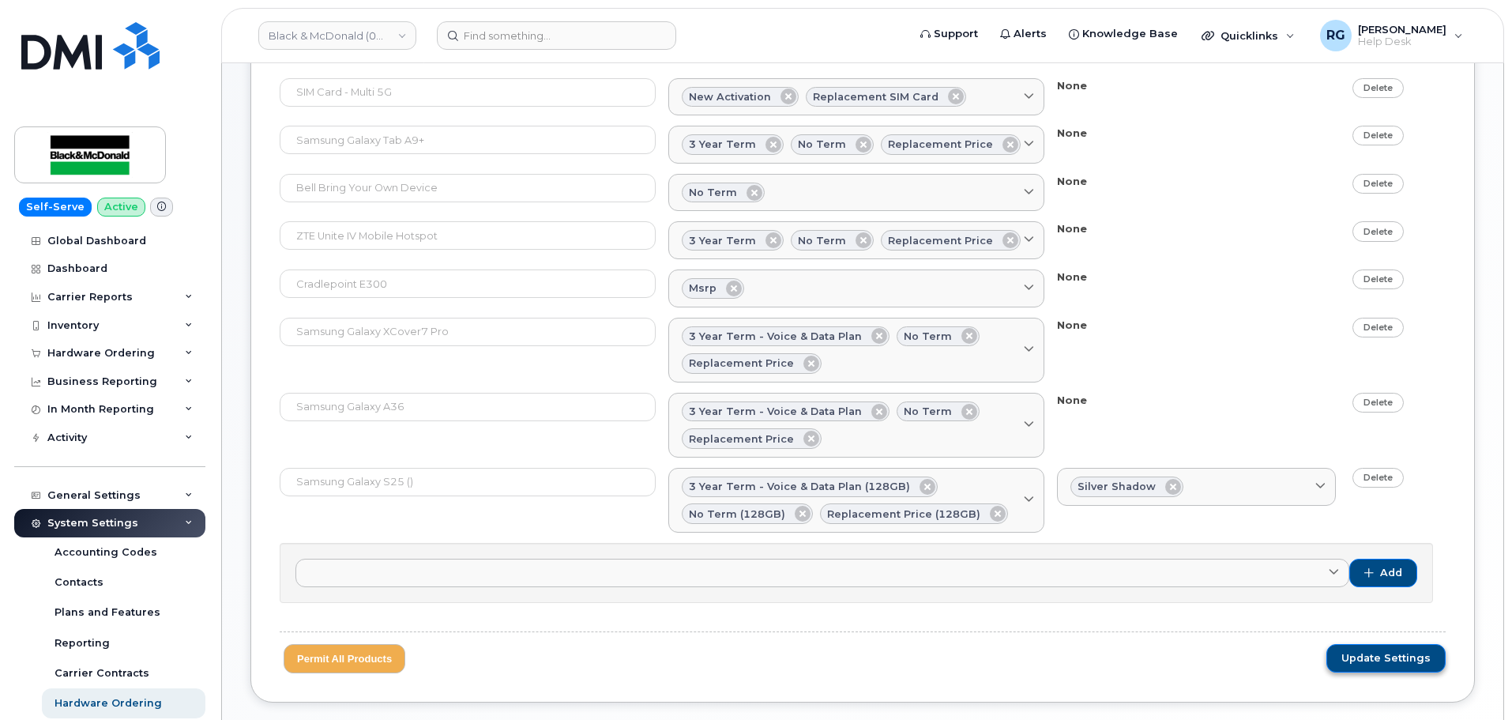
click at [1385, 660] on span "Update Settings" at bounding box center [1385, 658] width 89 height 14
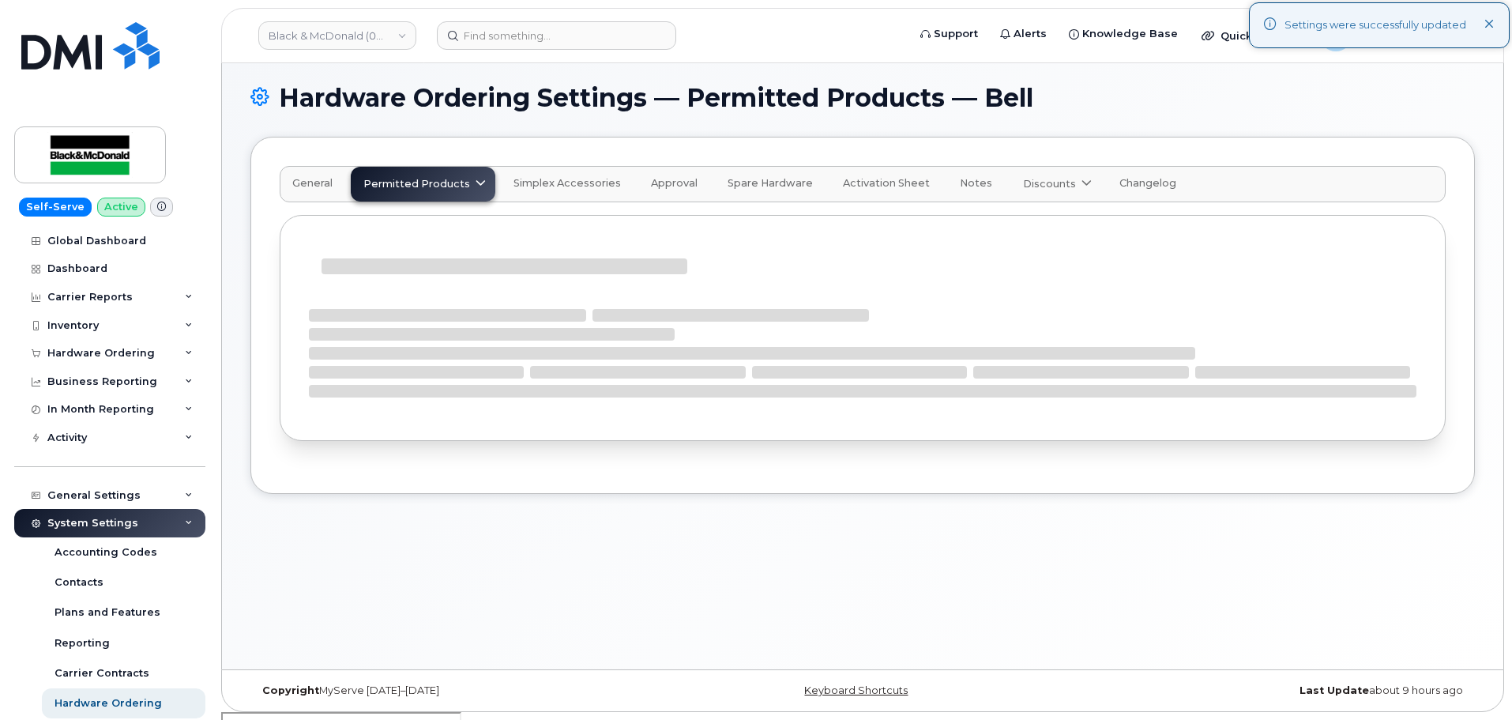
scroll to position [296, 0]
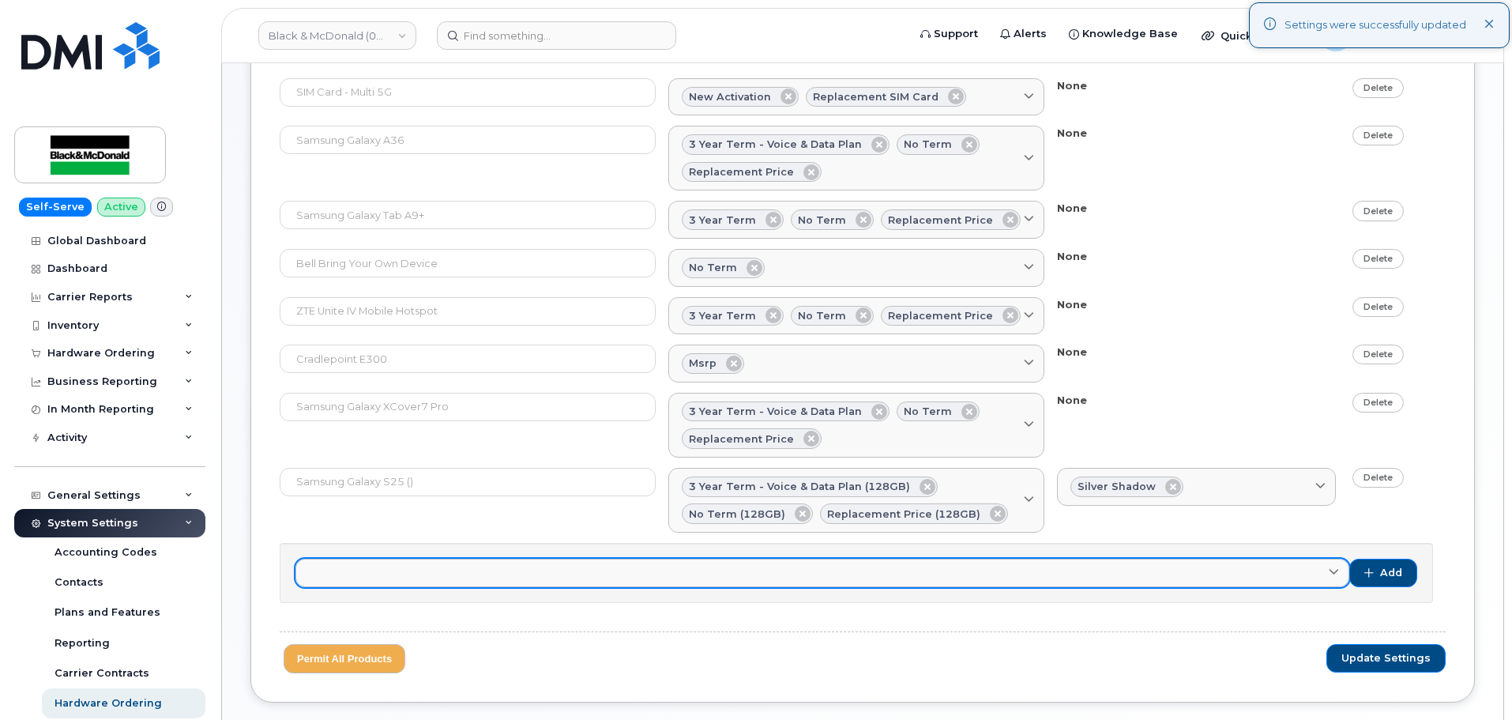
click at [382, 584] on link at bounding box center [822, 573] width 1054 height 28
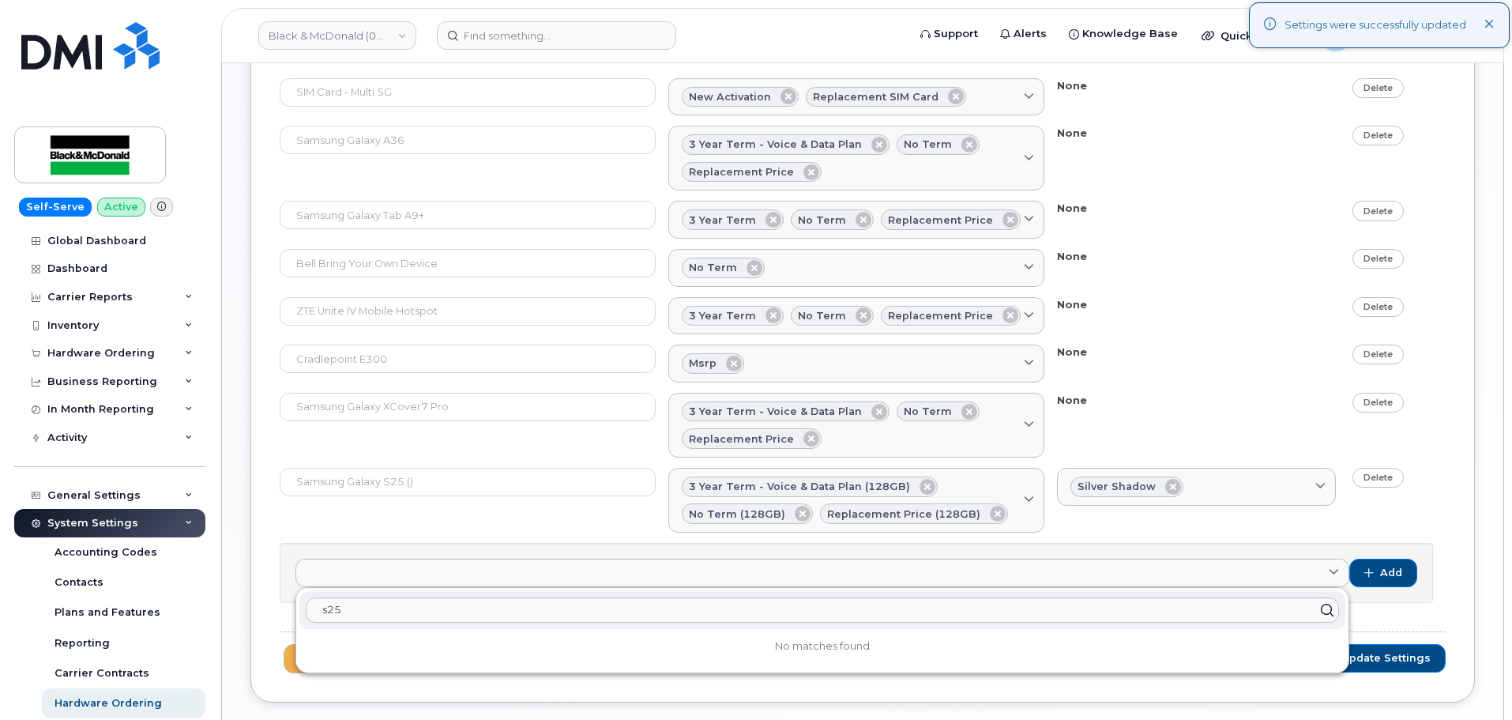
drag, startPoint x: 360, startPoint y: 608, endPoint x: 236, endPoint y: 606, distance: 124.0
click at [236, 606] on div "Hardware Ordering Settings — Permitted Products — Bell General Permitted Produc…" at bounding box center [862, 301] width 1281 height 906
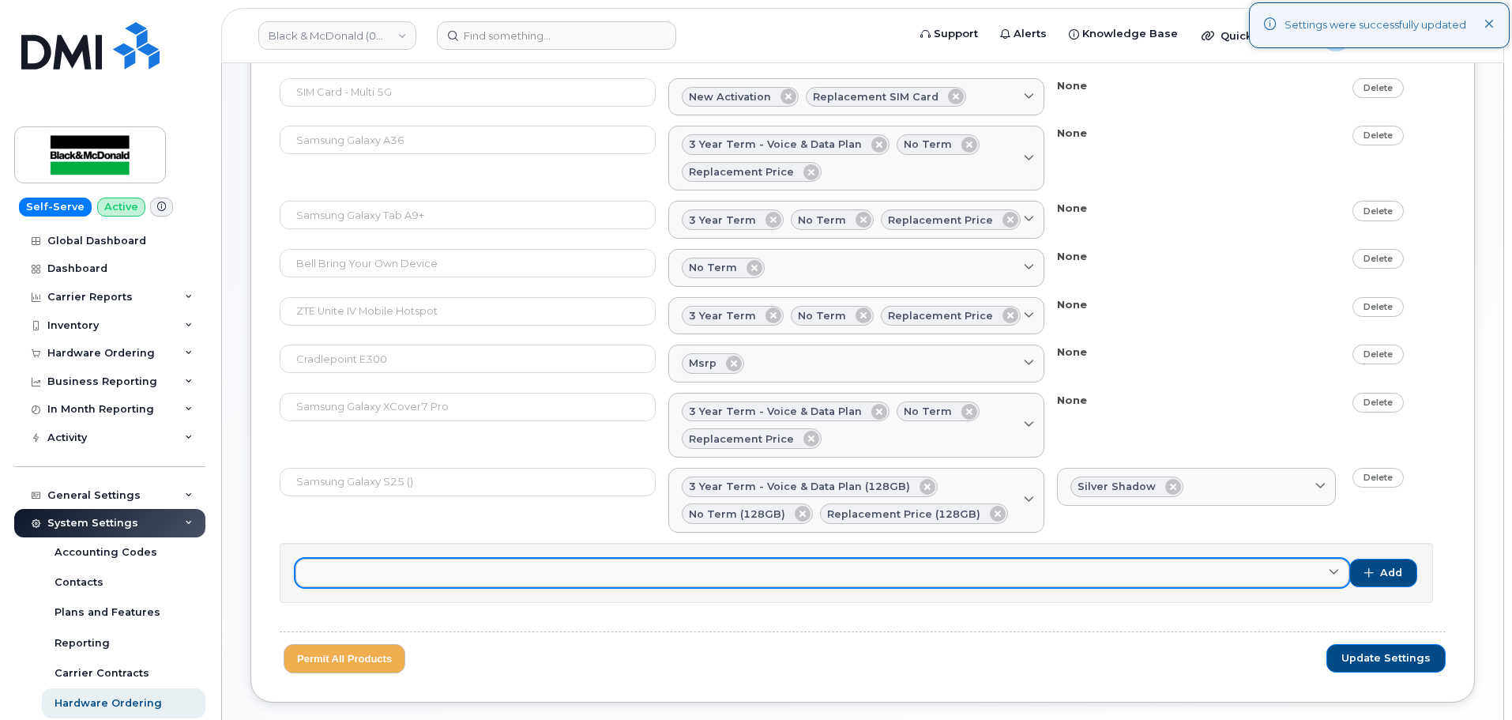
click at [378, 566] on link at bounding box center [822, 573] width 1054 height 28
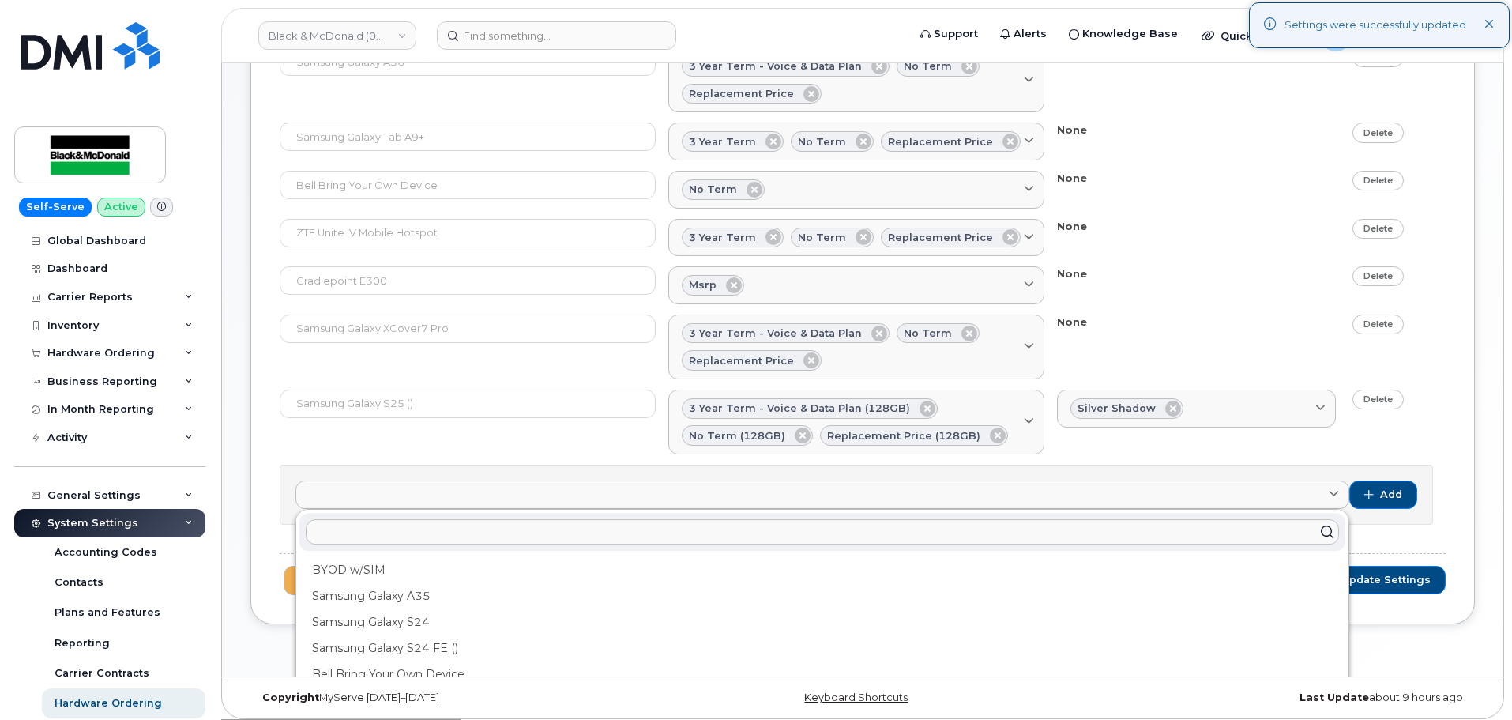
scroll to position [382, 0]
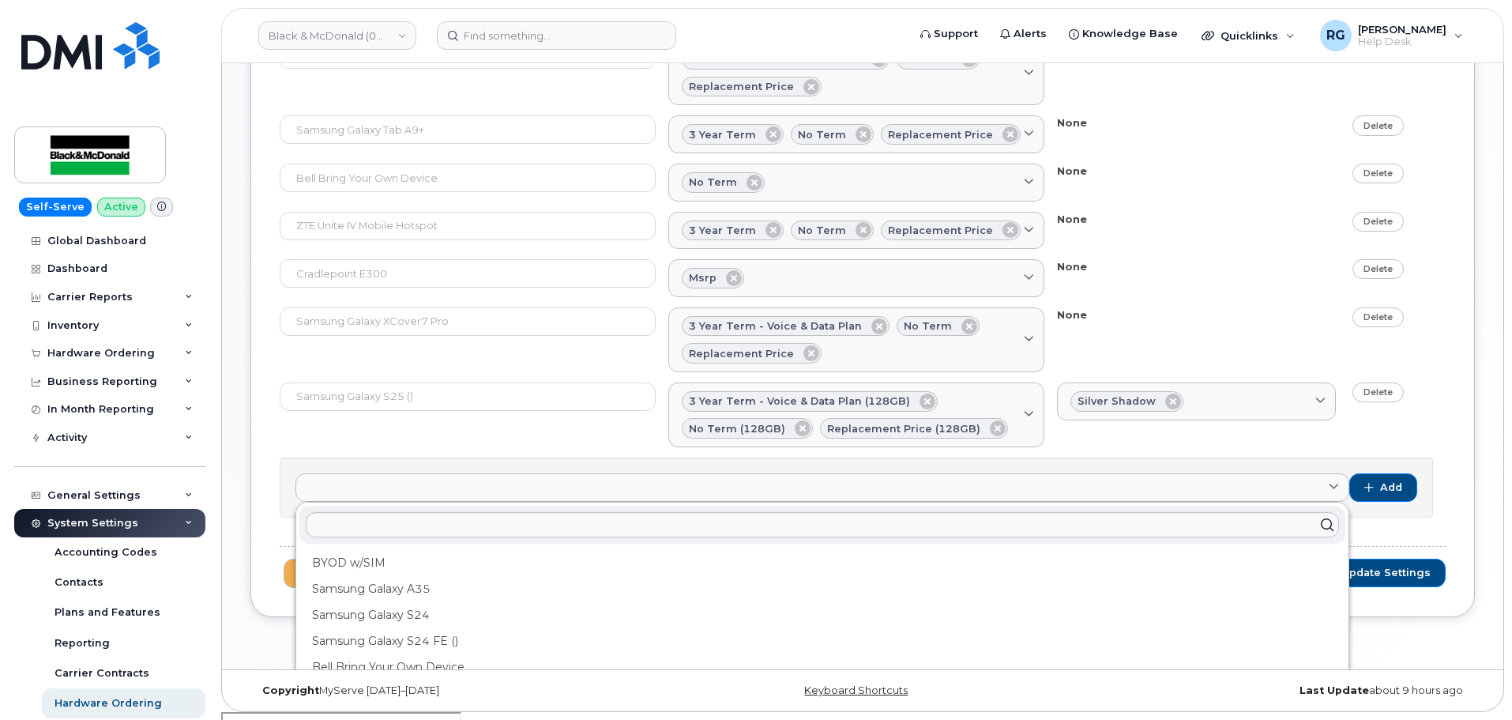
click at [421, 456] on form "SIM Card - Multi 5G New Activation Replacement SIM Card No matches found None D…" at bounding box center [863, 290] width 1166 height 595
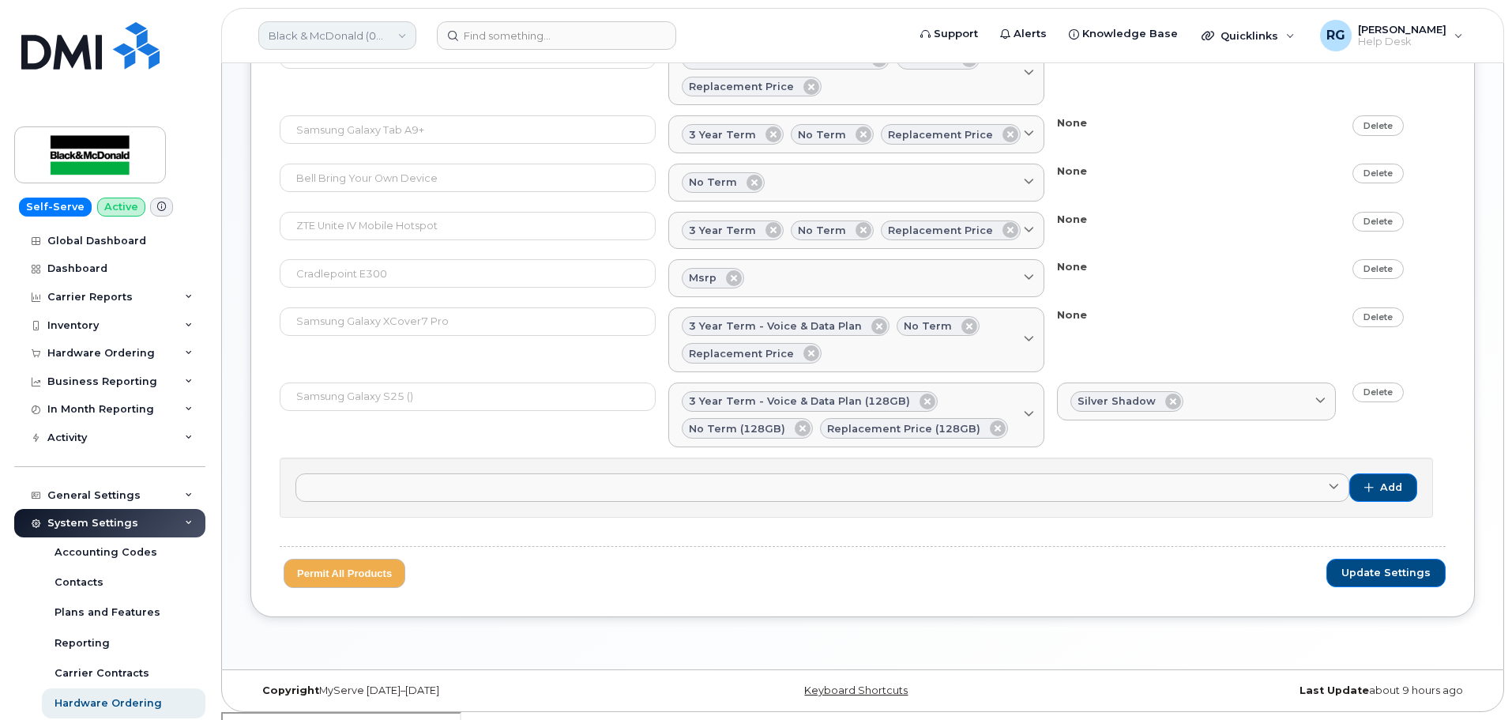
click at [312, 36] on link "Black & McDonald (0554792147)" at bounding box center [337, 35] width 158 height 28
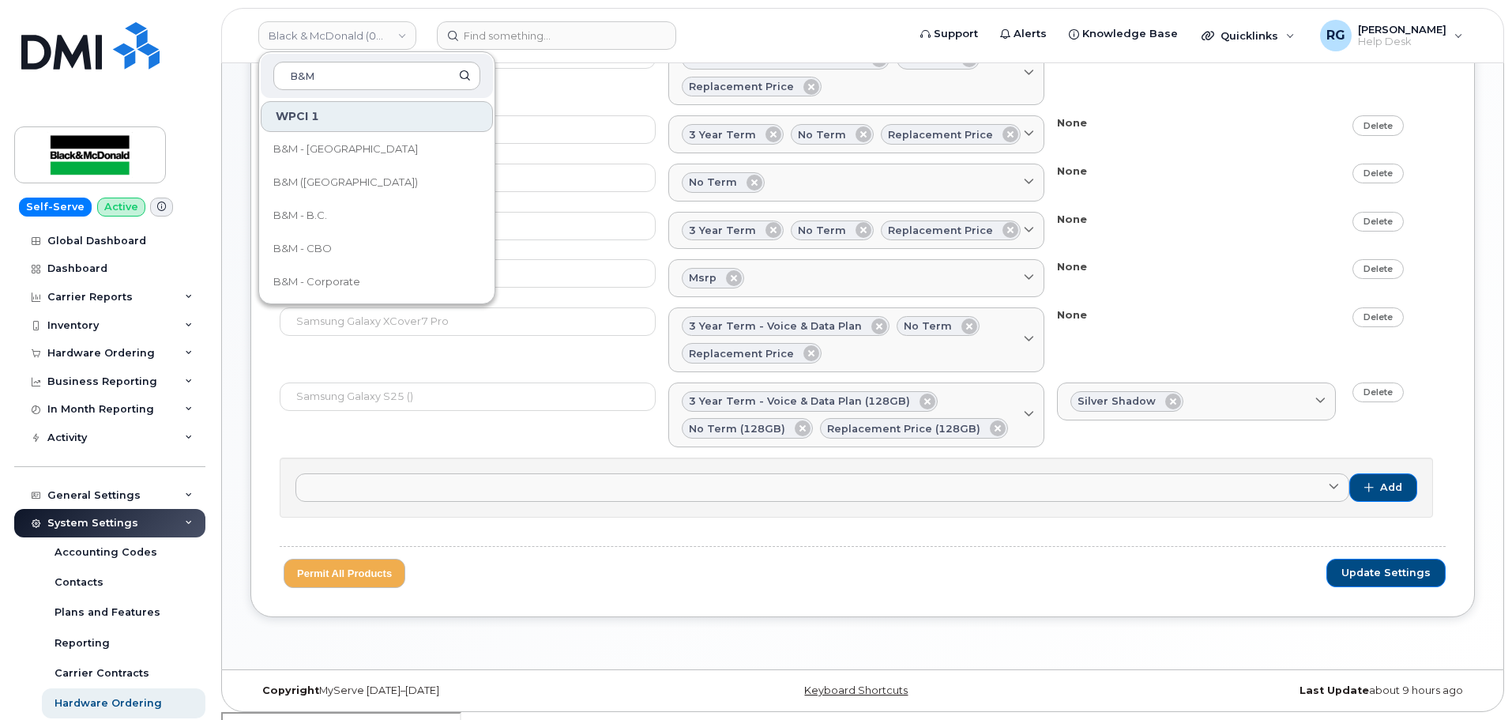
type input "B&M"
